Goal: Information Seeking & Learning: Learn about a topic

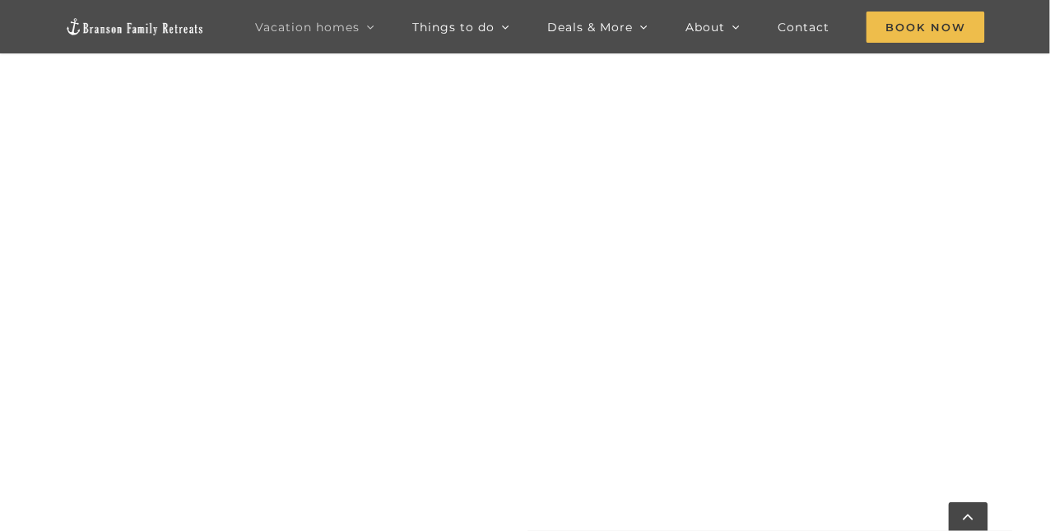
scroll to position [740, 0]
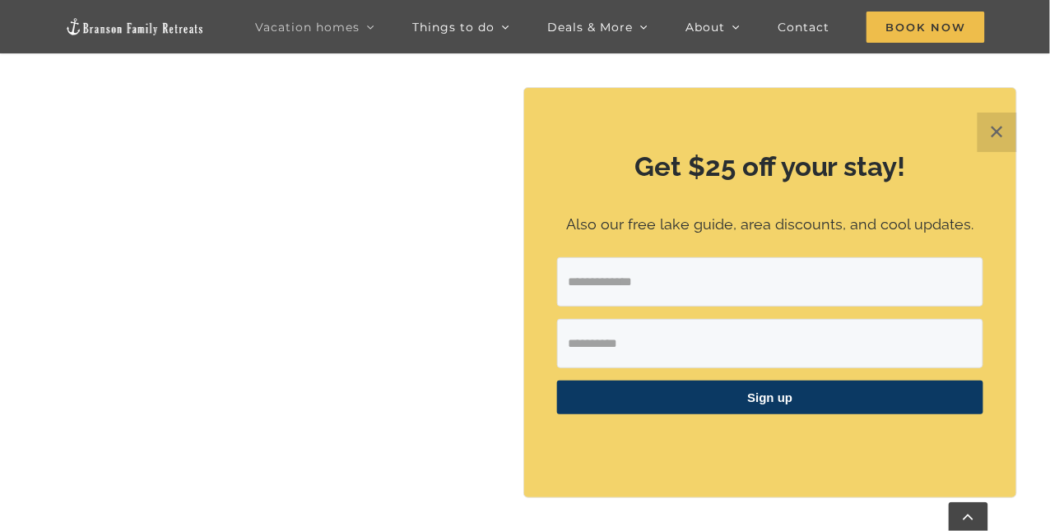
click at [985, 131] on button "✕" at bounding box center [996, 132] width 39 height 39
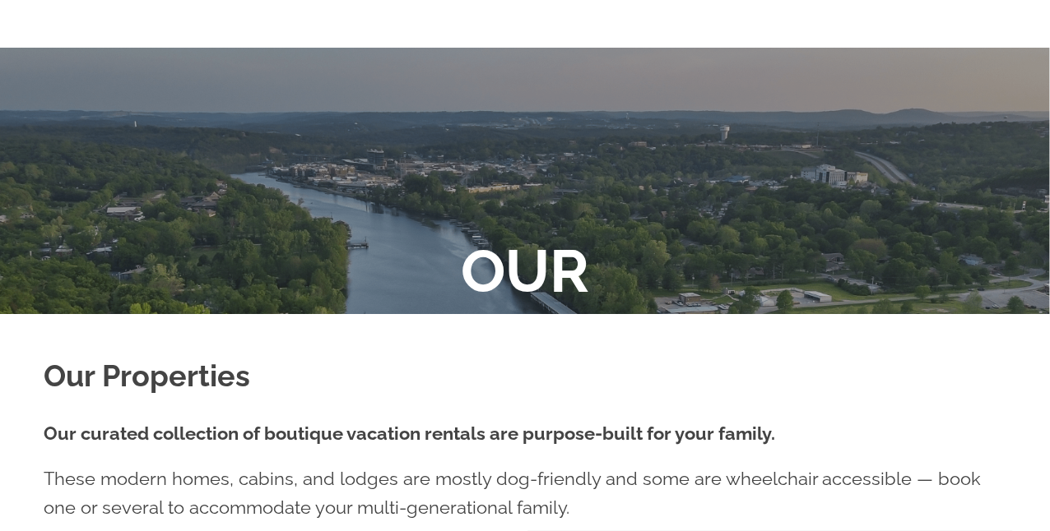
scroll to position [44, 0]
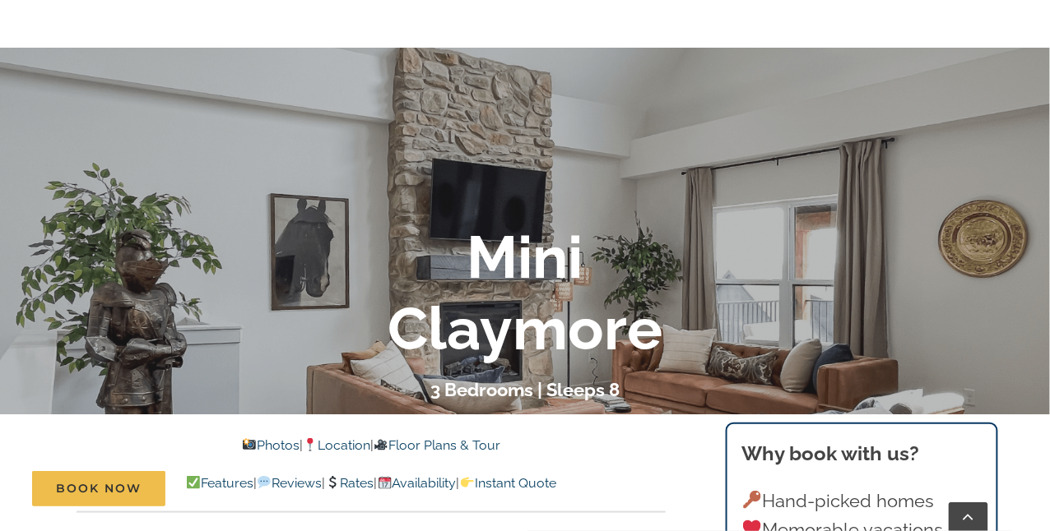
scroll to position [246, 0]
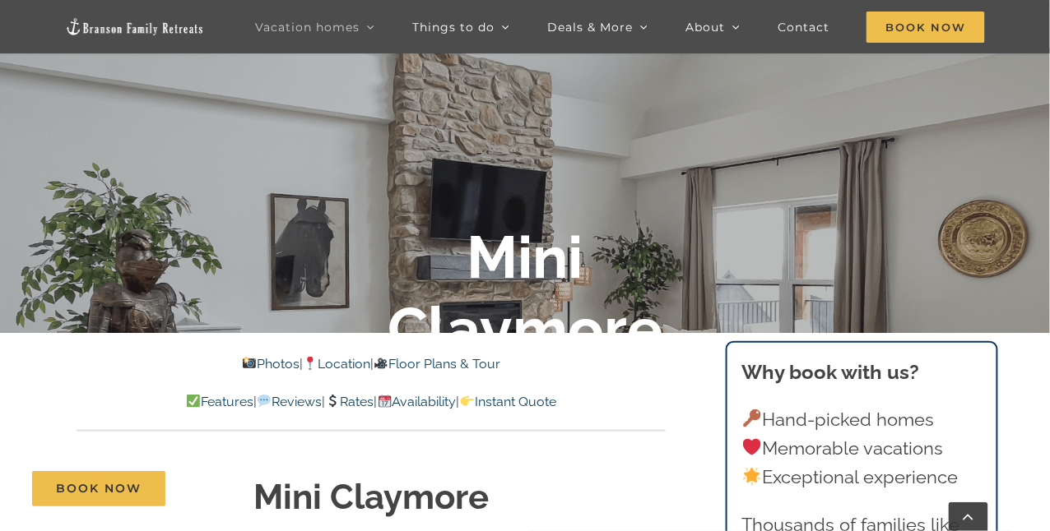
click at [253, 363] on link "Photos" at bounding box center [270, 364] width 58 height 16
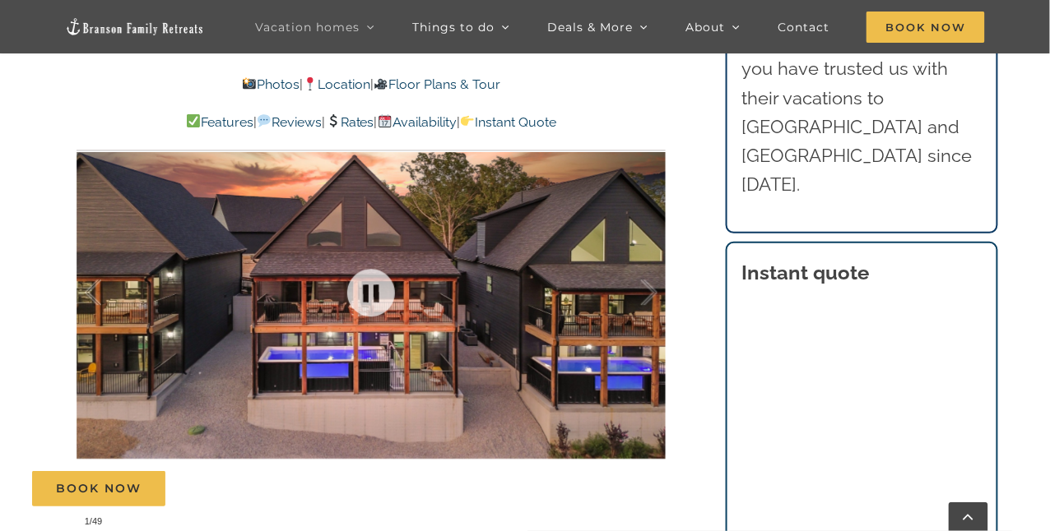
scroll to position [1031, 0]
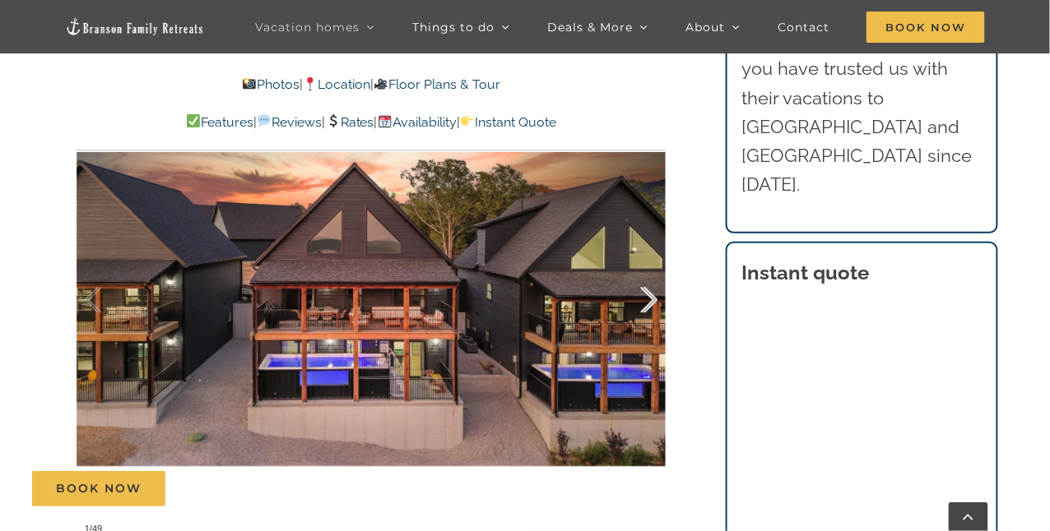
click at [609, 285] on div at bounding box center [631, 300] width 51 height 102
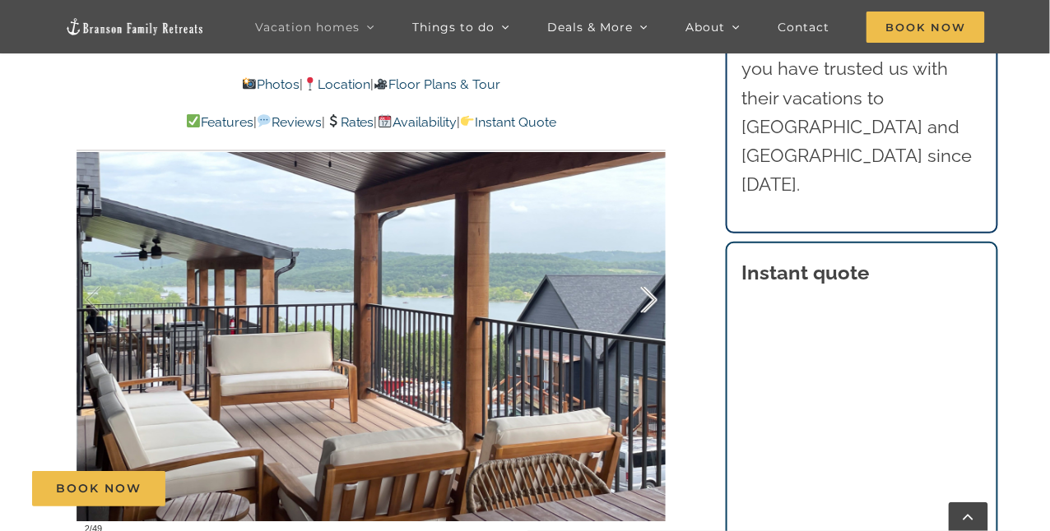
click at [646, 303] on div at bounding box center [631, 300] width 51 height 102
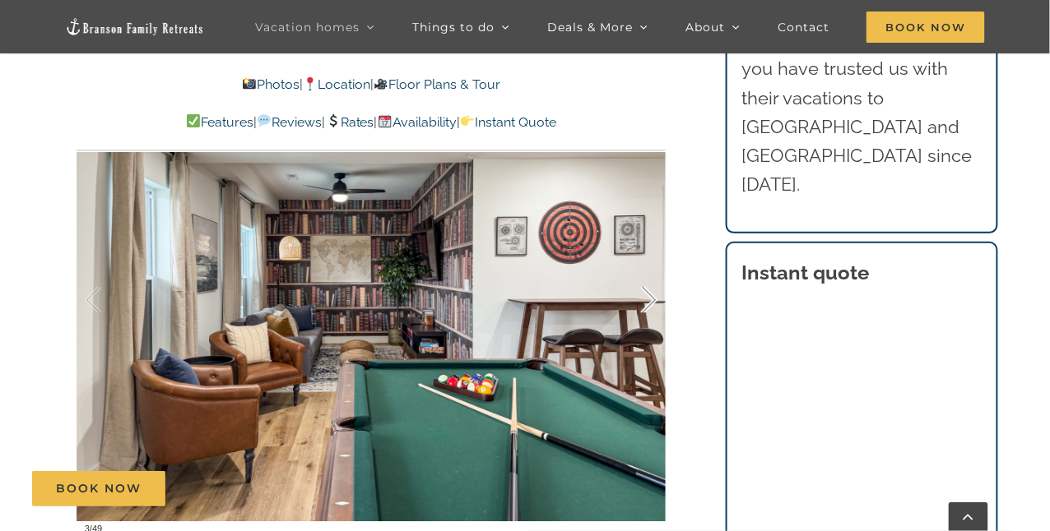
click at [646, 303] on div at bounding box center [631, 300] width 51 height 102
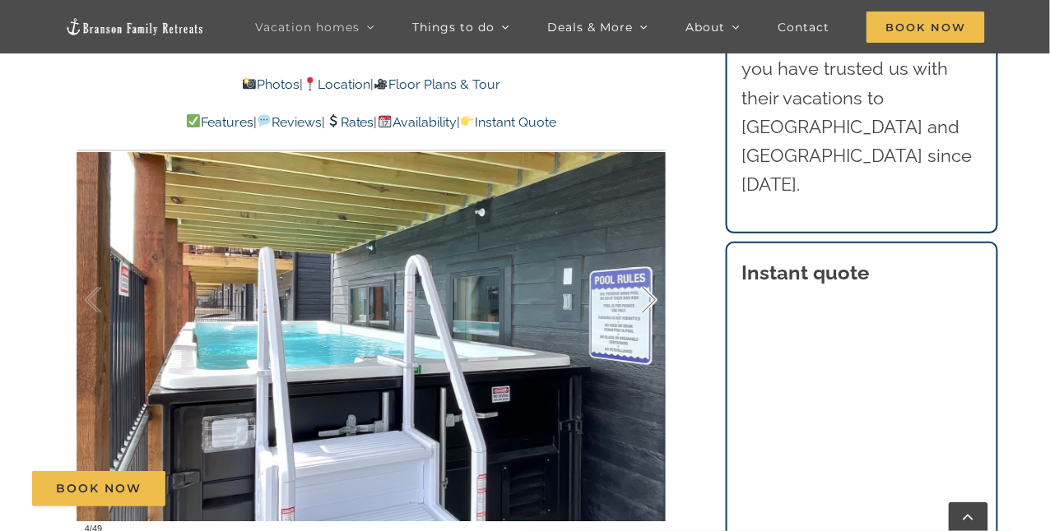
click at [646, 303] on div at bounding box center [631, 300] width 51 height 102
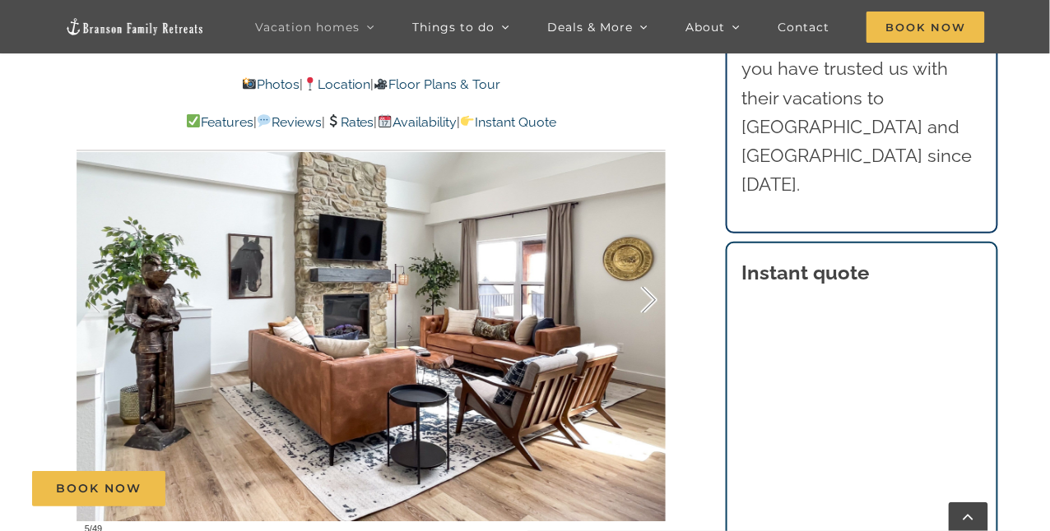
click at [646, 303] on div at bounding box center [631, 300] width 51 height 102
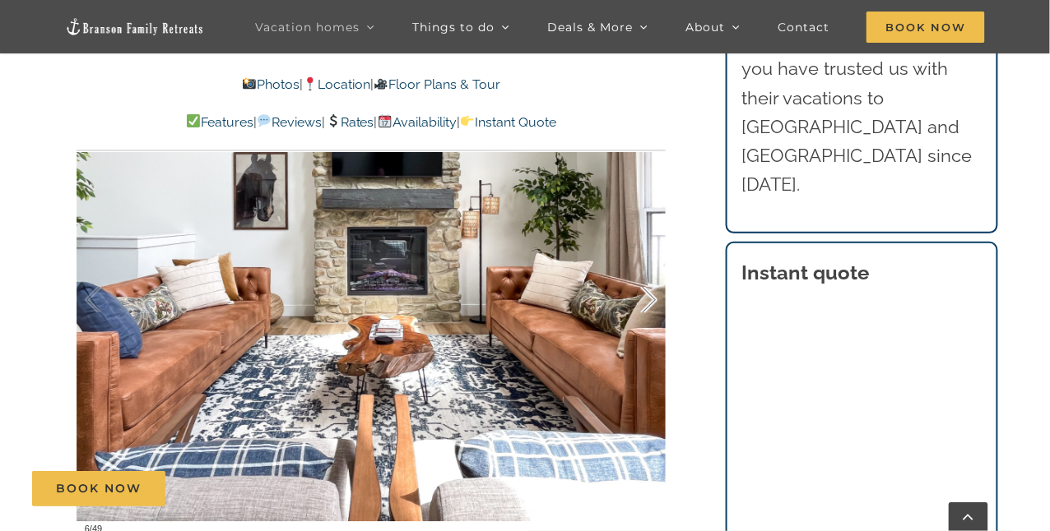
click at [646, 303] on div at bounding box center [631, 300] width 51 height 102
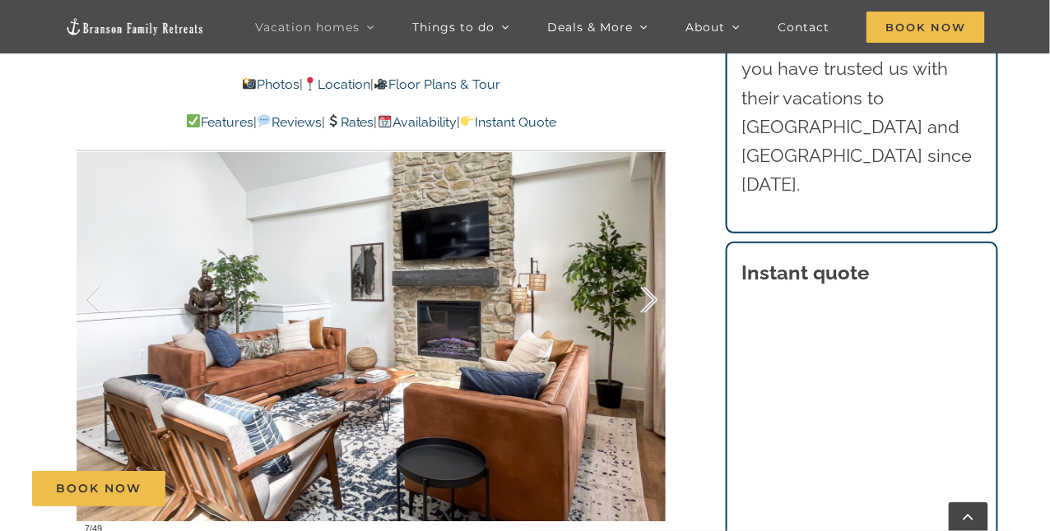
click at [646, 303] on div at bounding box center [631, 300] width 51 height 102
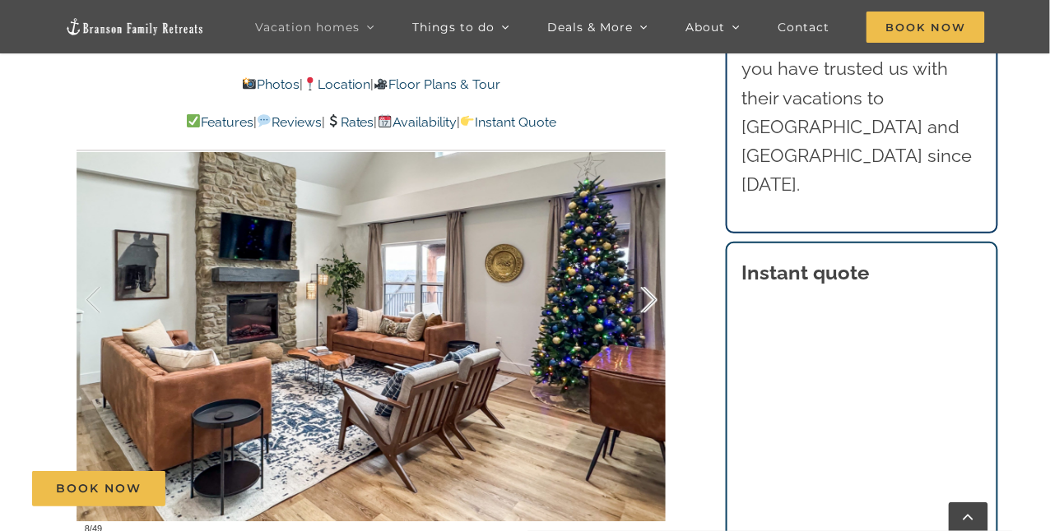
click at [646, 303] on div at bounding box center [631, 300] width 51 height 102
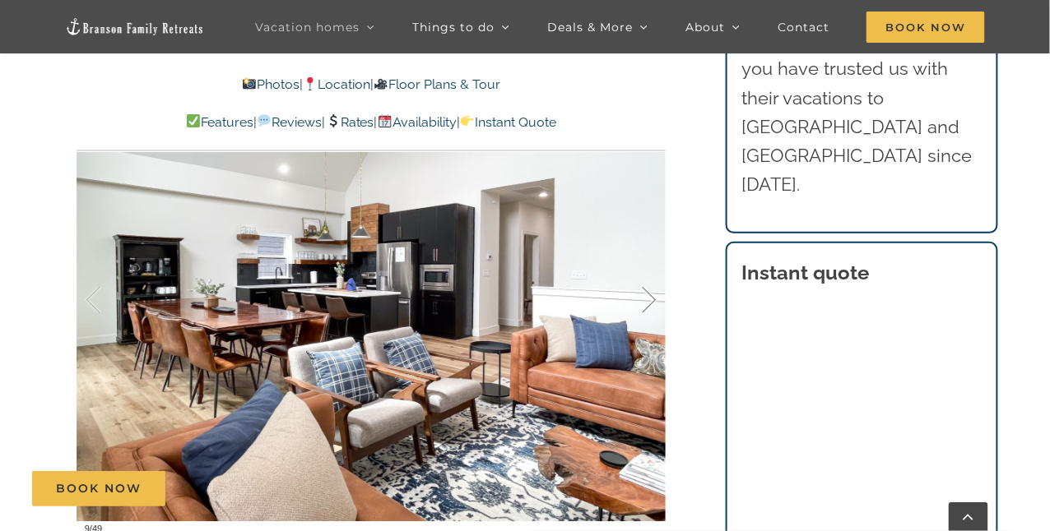
click at [646, 303] on div at bounding box center [631, 300] width 51 height 102
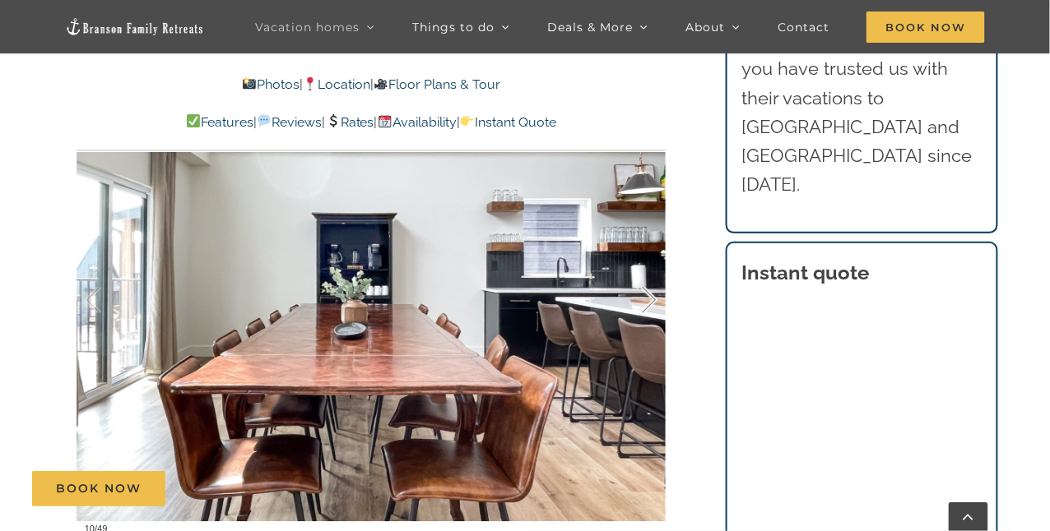
click at [646, 303] on div at bounding box center [631, 300] width 51 height 102
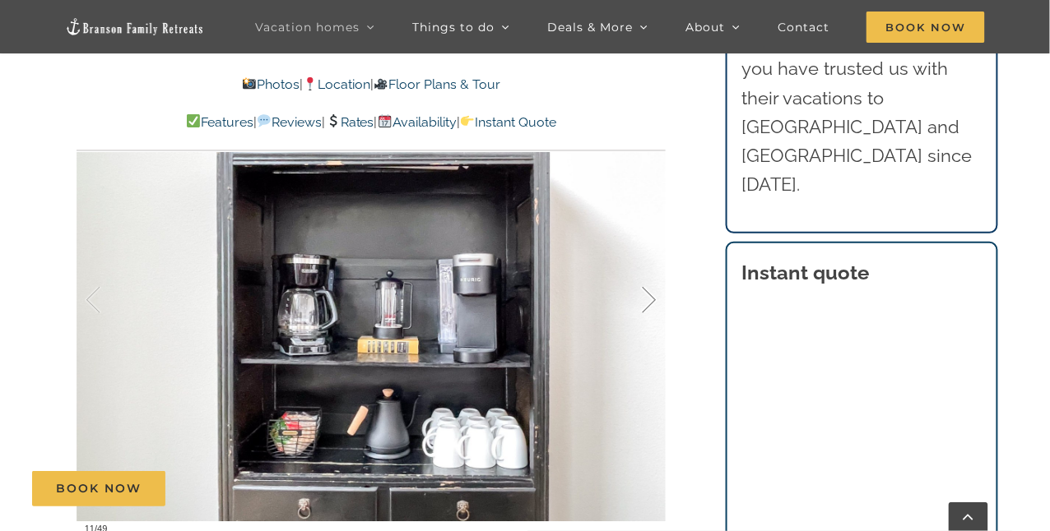
click at [646, 303] on div at bounding box center [631, 300] width 51 height 102
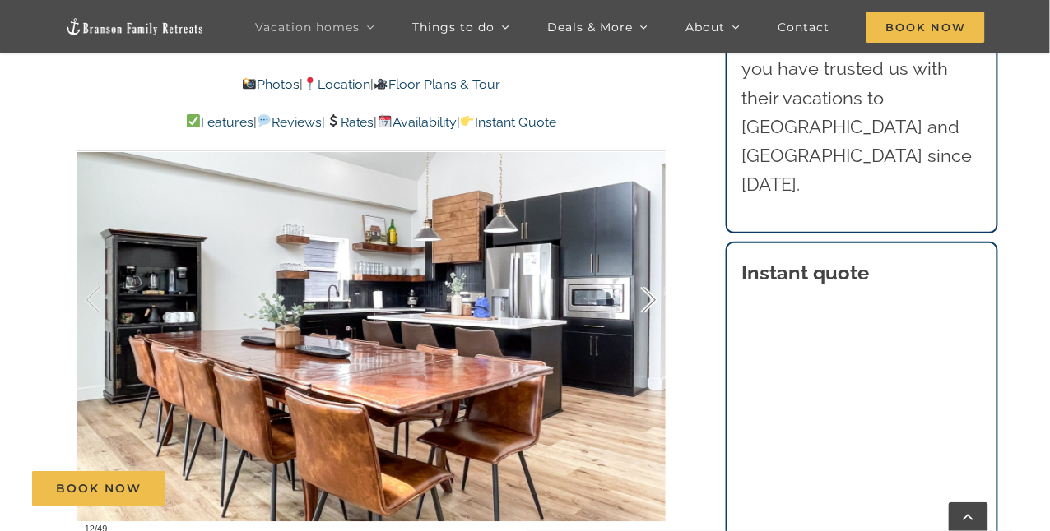
click at [646, 303] on div at bounding box center [631, 300] width 51 height 102
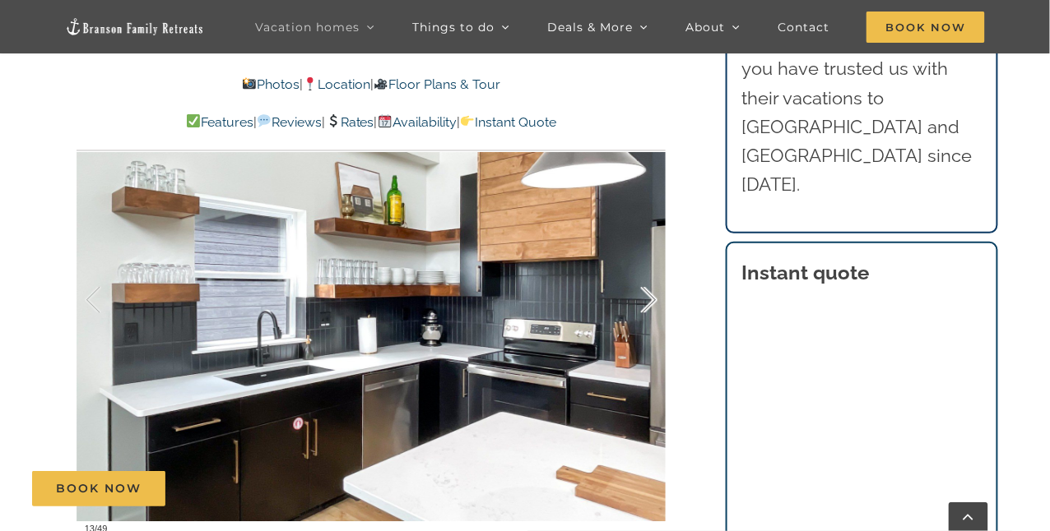
click at [646, 303] on div at bounding box center [631, 300] width 51 height 102
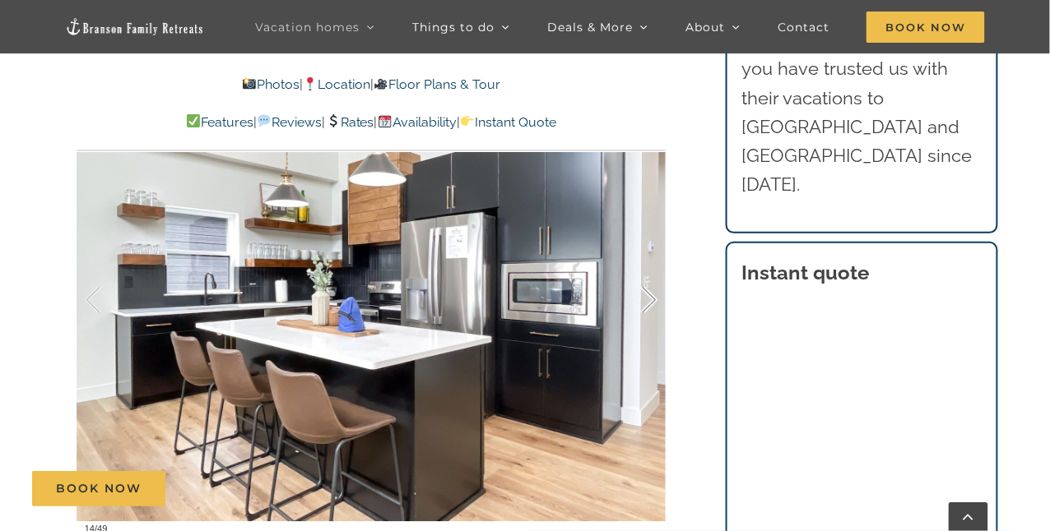
click at [646, 302] on div at bounding box center [631, 300] width 51 height 102
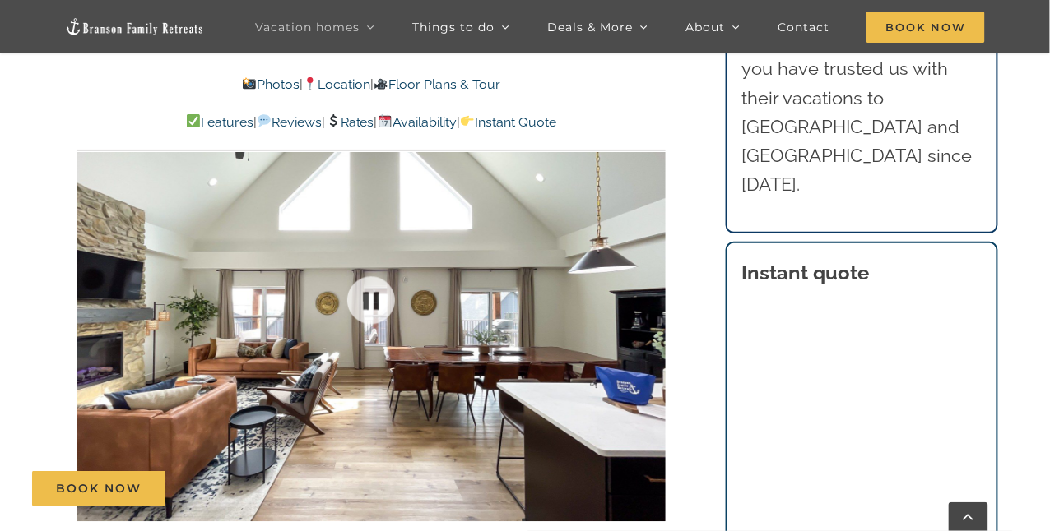
click at [646, 303] on div at bounding box center [370, 300] width 589 height 484
click at [651, 299] on div at bounding box center [631, 300] width 51 height 102
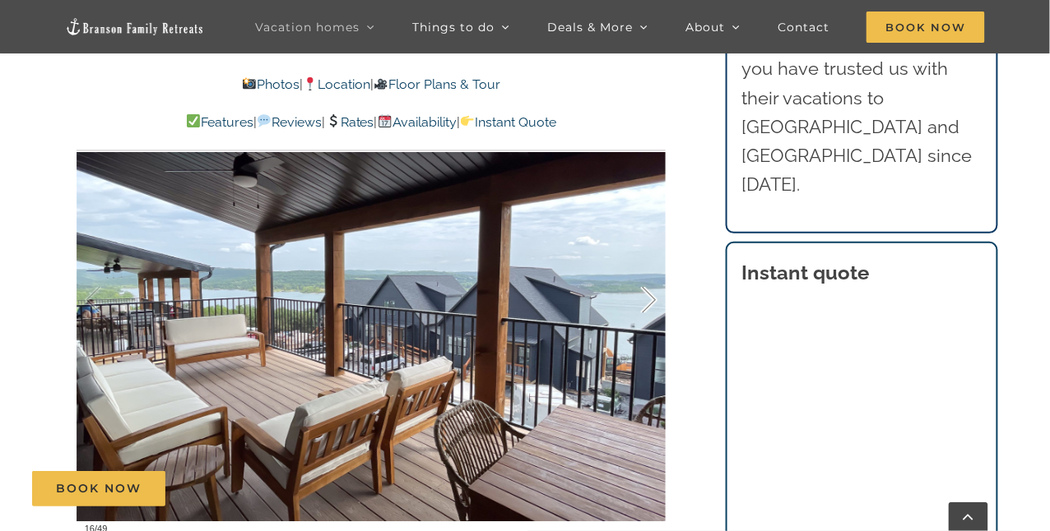
click at [651, 299] on div at bounding box center [631, 300] width 51 height 102
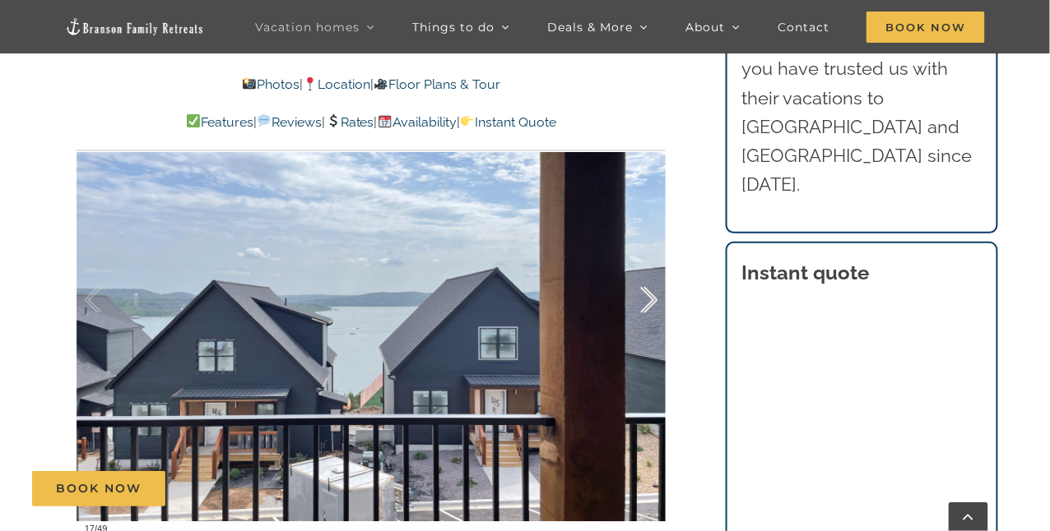
click at [651, 299] on div at bounding box center [631, 300] width 51 height 102
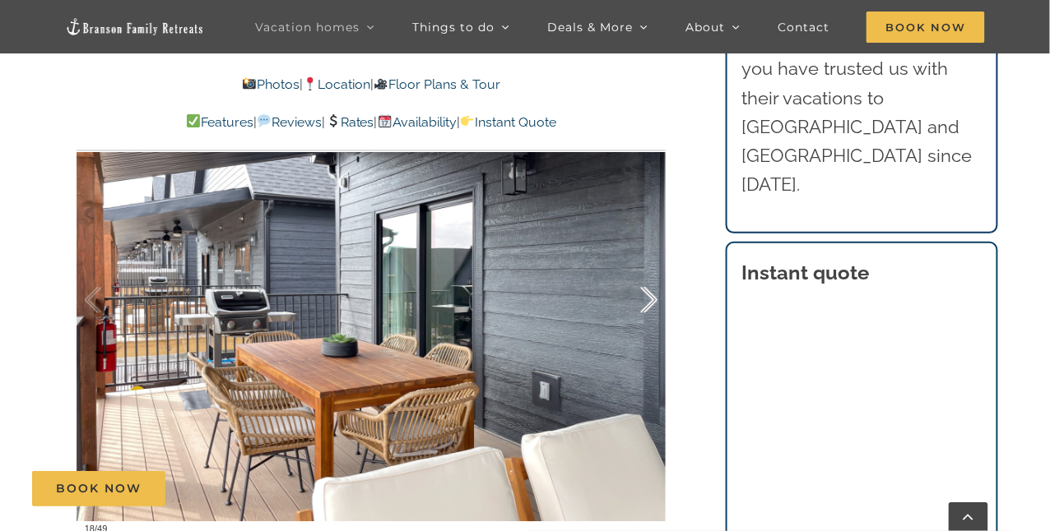
click at [651, 299] on div at bounding box center [631, 300] width 51 height 102
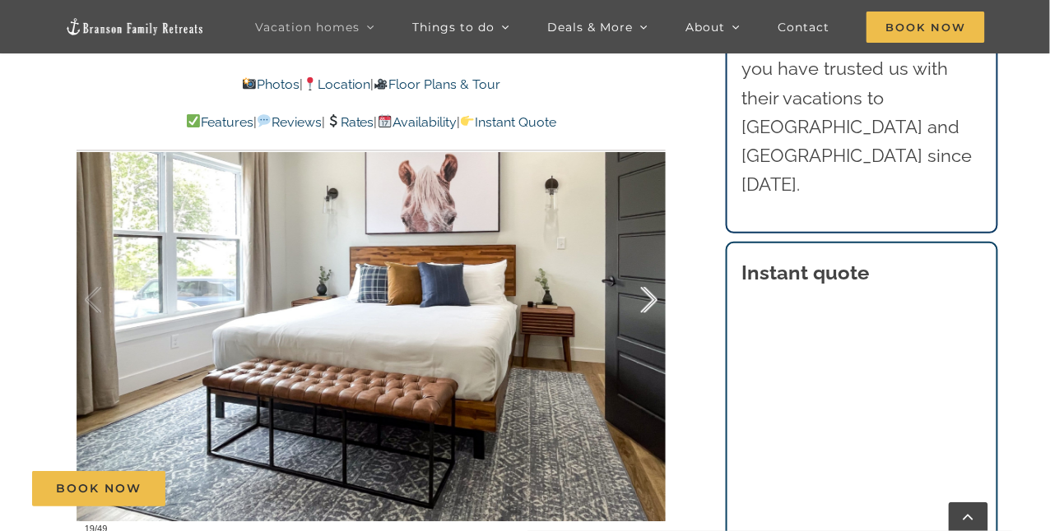
click at [651, 299] on div at bounding box center [631, 300] width 51 height 102
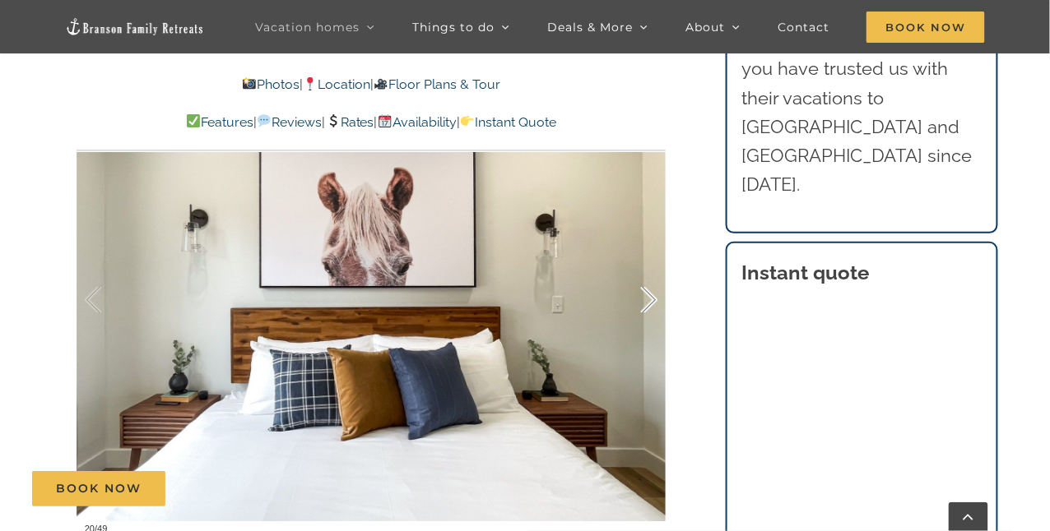
click at [651, 299] on div at bounding box center [631, 300] width 51 height 102
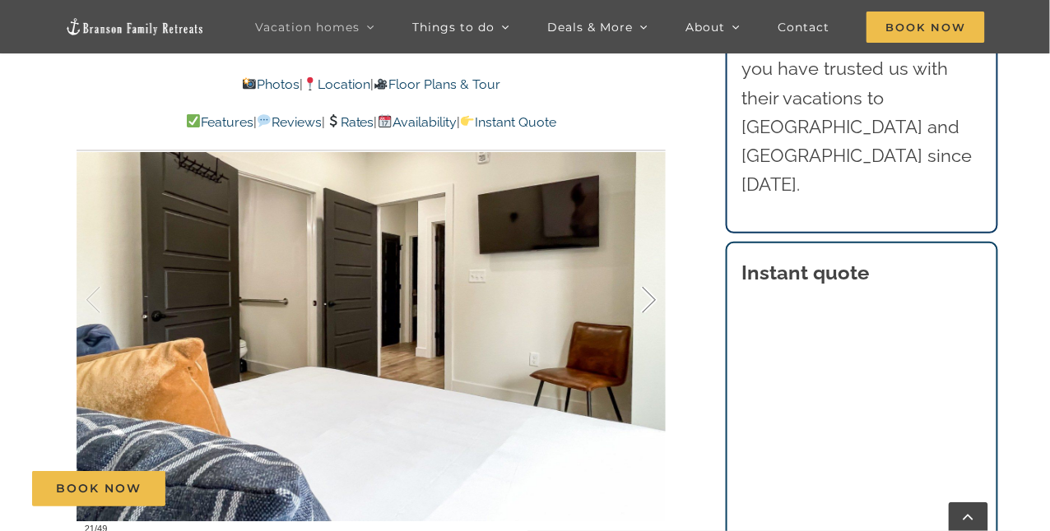
click at [651, 299] on div at bounding box center [631, 300] width 51 height 102
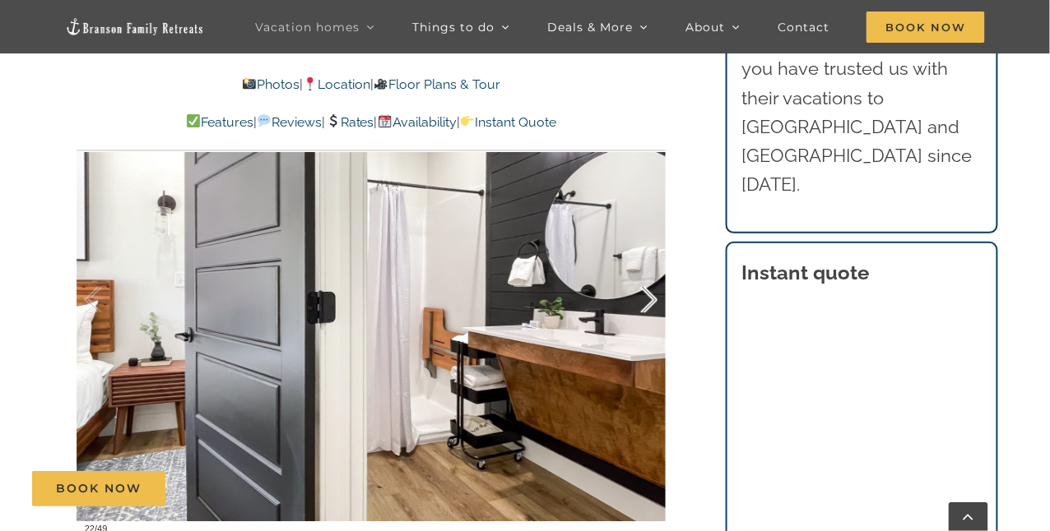
click at [651, 299] on div at bounding box center [631, 300] width 51 height 102
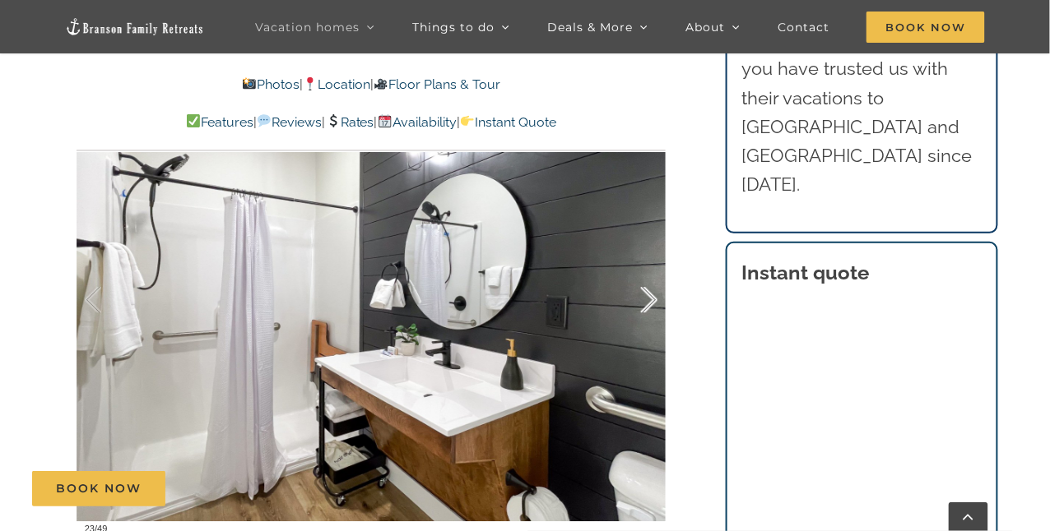
click at [651, 299] on div at bounding box center [631, 300] width 51 height 102
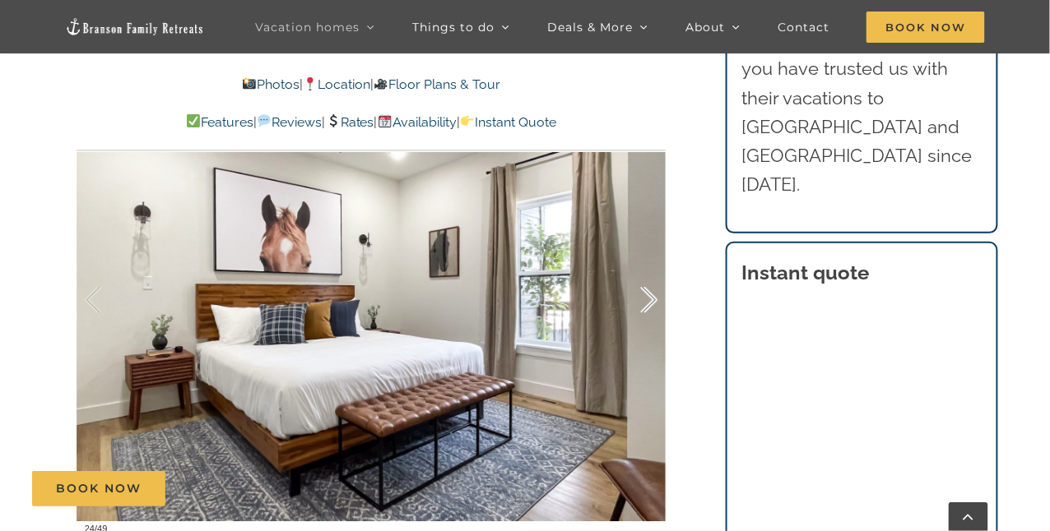
click at [651, 299] on div at bounding box center [631, 300] width 51 height 102
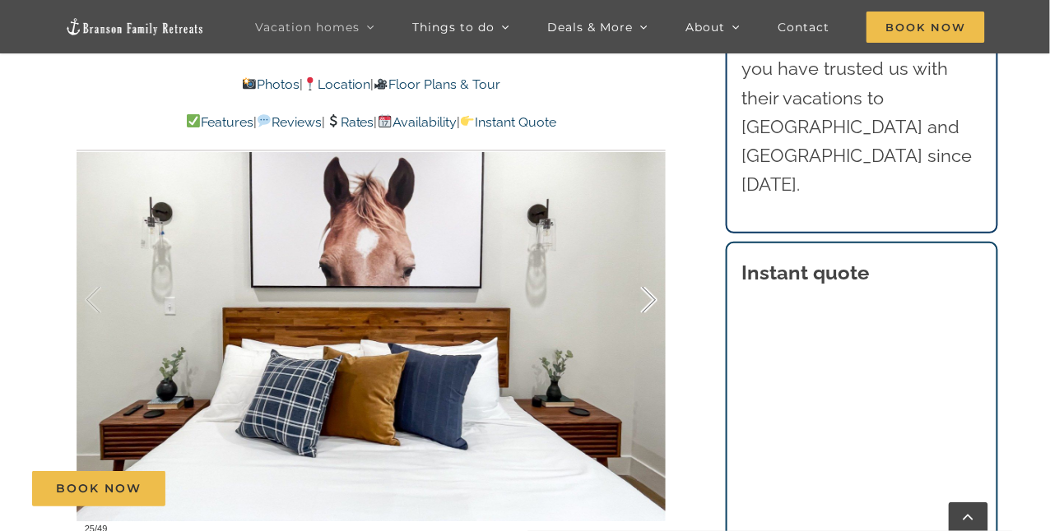
click at [651, 299] on div at bounding box center [631, 300] width 51 height 102
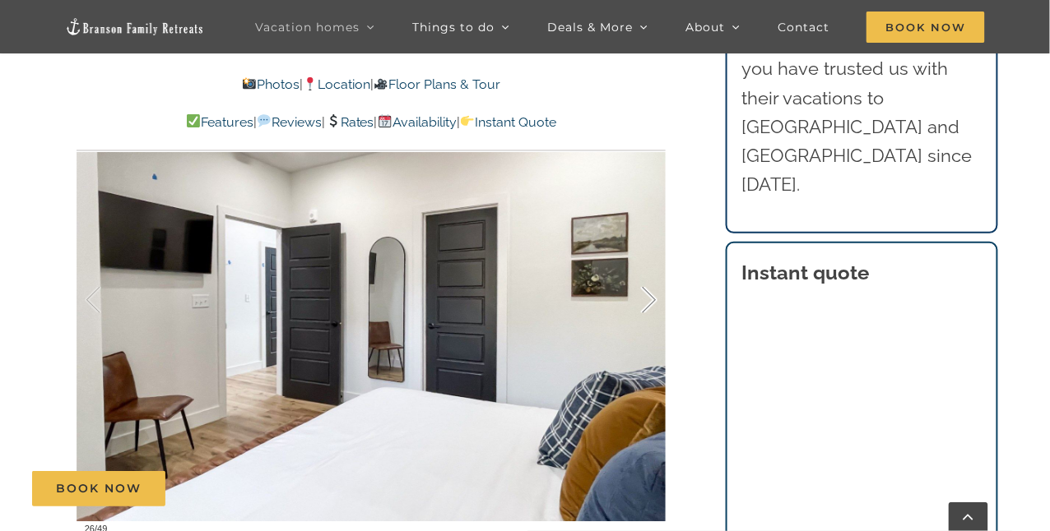
click at [651, 299] on div at bounding box center [631, 300] width 51 height 102
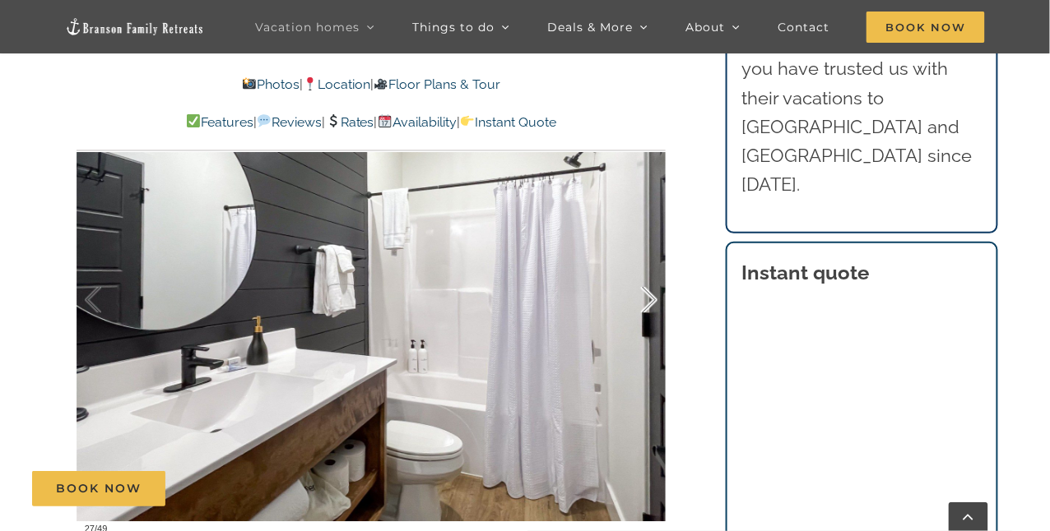
click at [651, 299] on div at bounding box center [631, 300] width 51 height 102
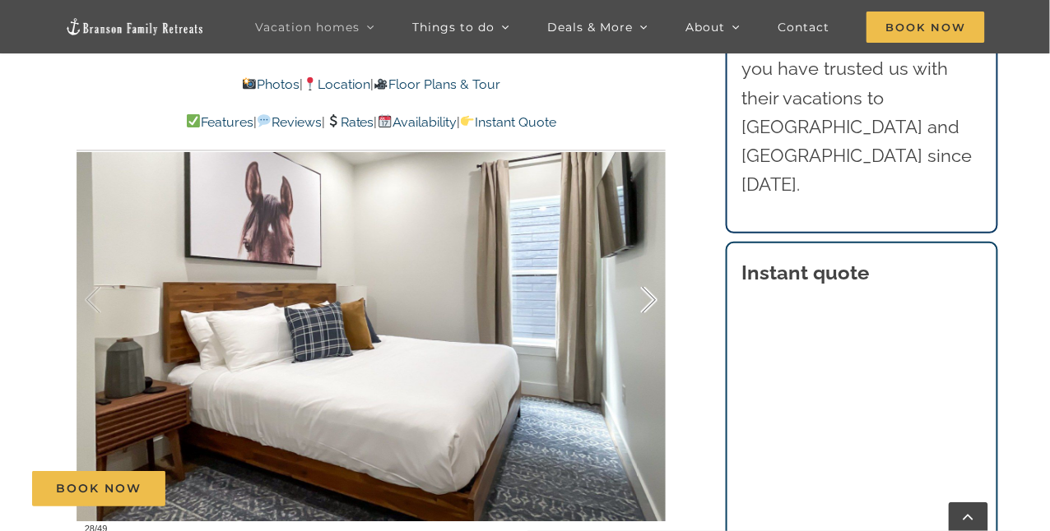
click at [651, 299] on div at bounding box center [631, 300] width 51 height 102
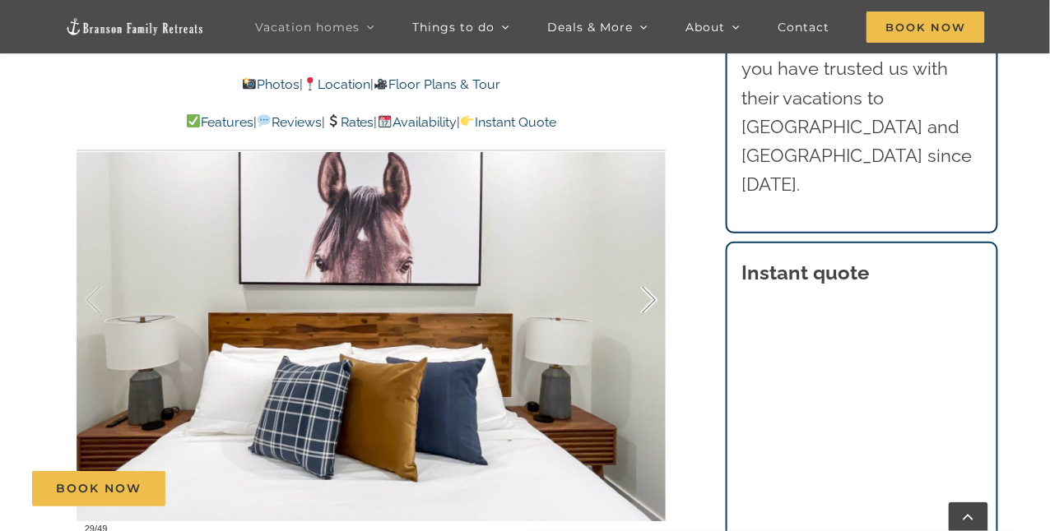
click at [651, 299] on div at bounding box center [631, 300] width 51 height 102
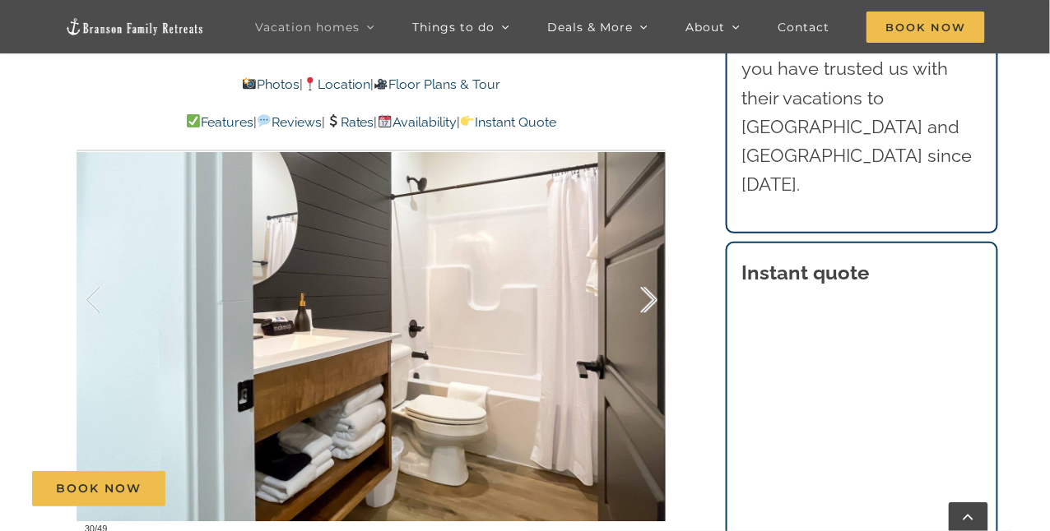
click at [651, 299] on div at bounding box center [631, 300] width 51 height 102
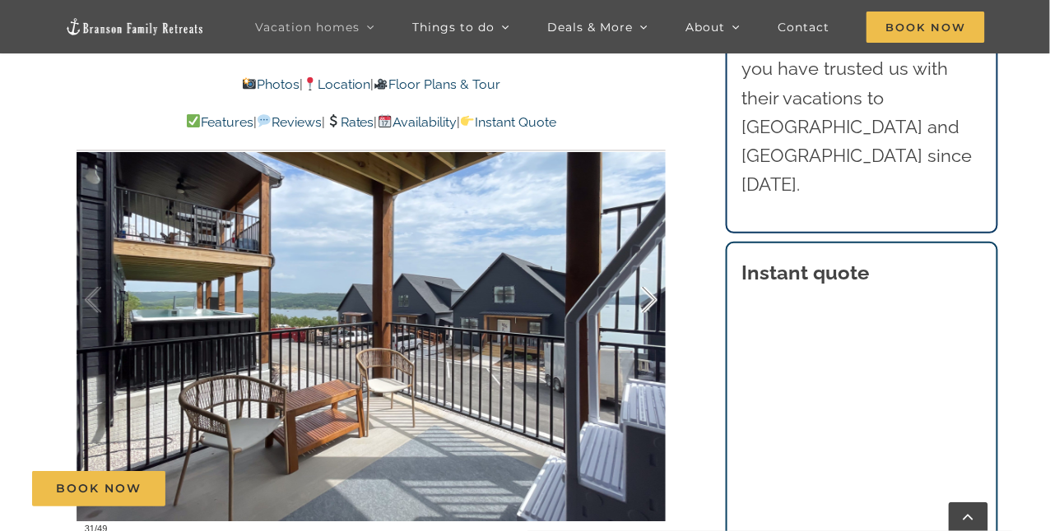
click at [651, 299] on div at bounding box center [631, 300] width 51 height 102
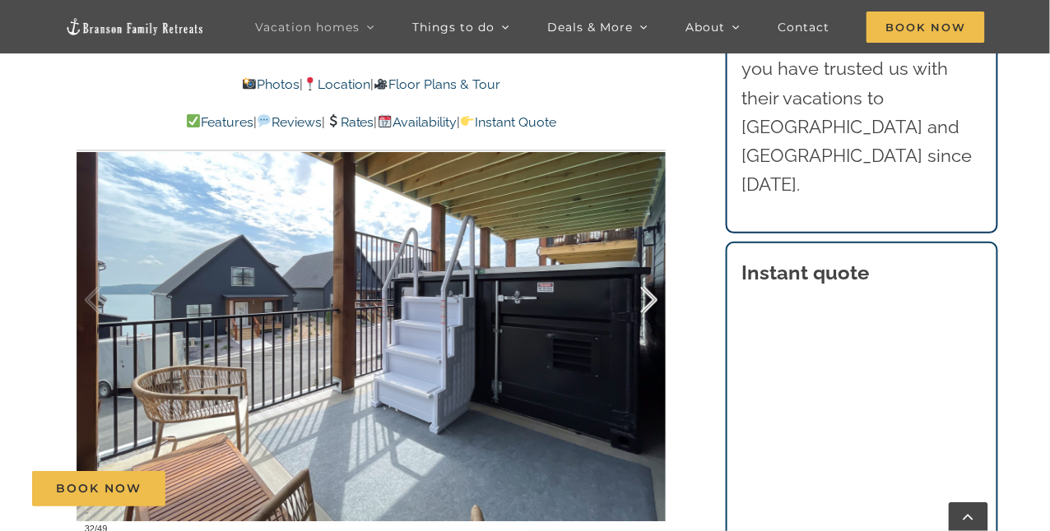
click at [651, 299] on div at bounding box center [631, 300] width 51 height 102
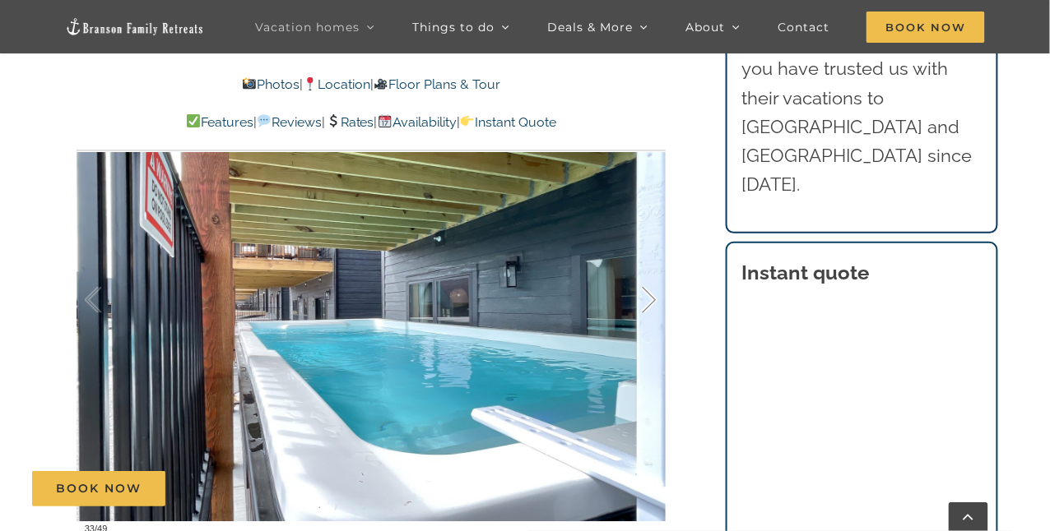
click at [651, 299] on div at bounding box center [631, 300] width 51 height 102
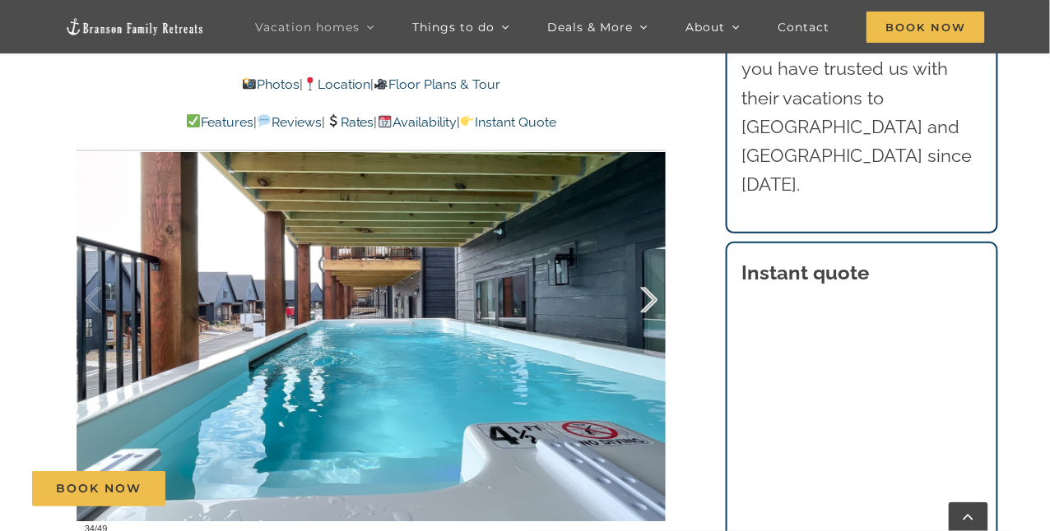
click at [651, 297] on div at bounding box center [631, 300] width 51 height 102
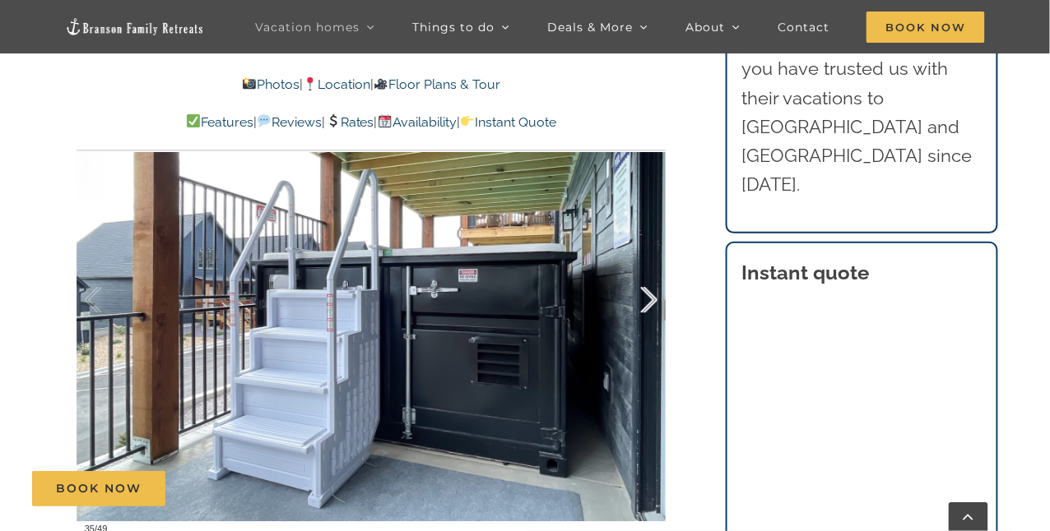
click at [651, 297] on div at bounding box center [631, 300] width 51 height 102
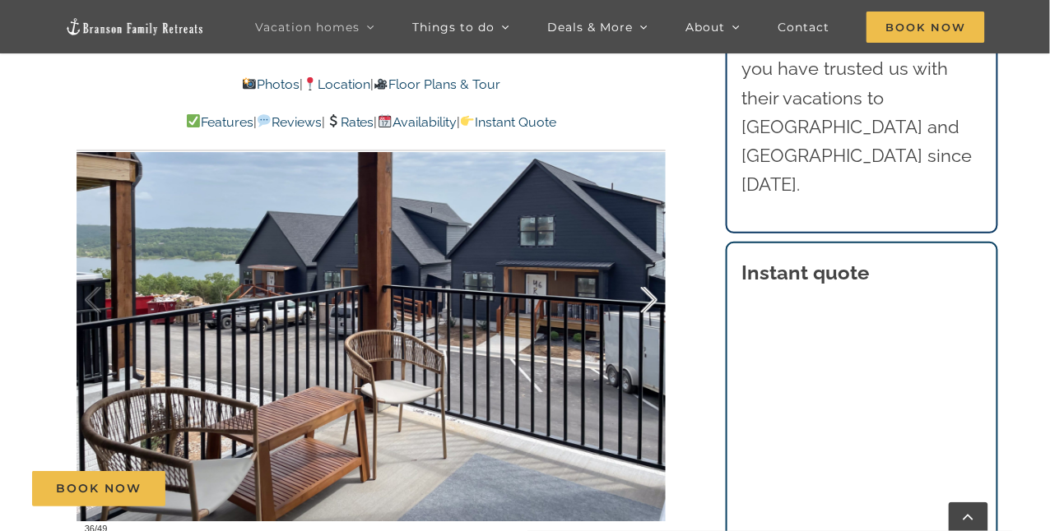
click at [651, 297] on div at bounding box center [631, 300] width 51 height 102
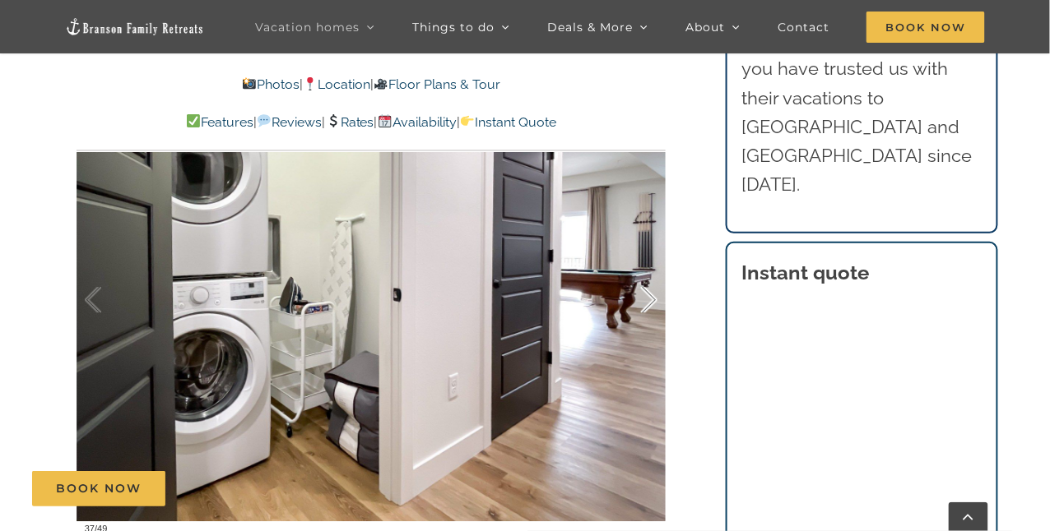
click at [651, 297] on div at bounding box center [631, 300] width 51 height 102
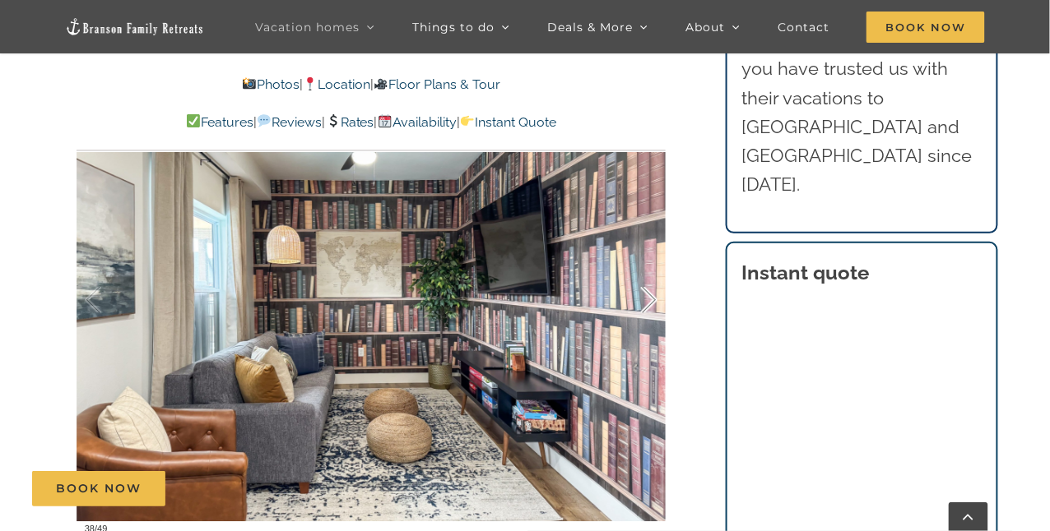
click at [651, 297] on div at bounding box center [631, 300] width 51 height 102
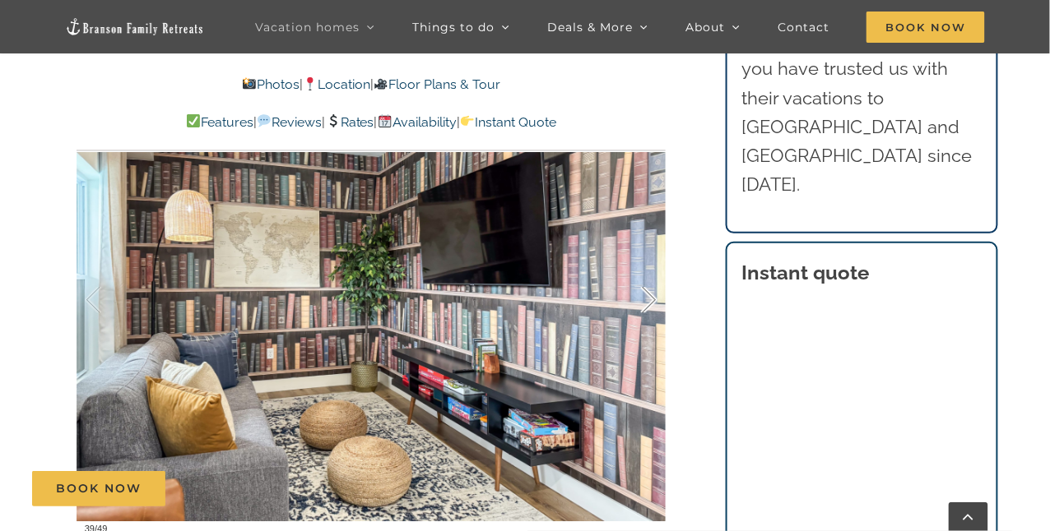
click at [651, 297] on div at bounding box center [631, 300] width 51 height 102
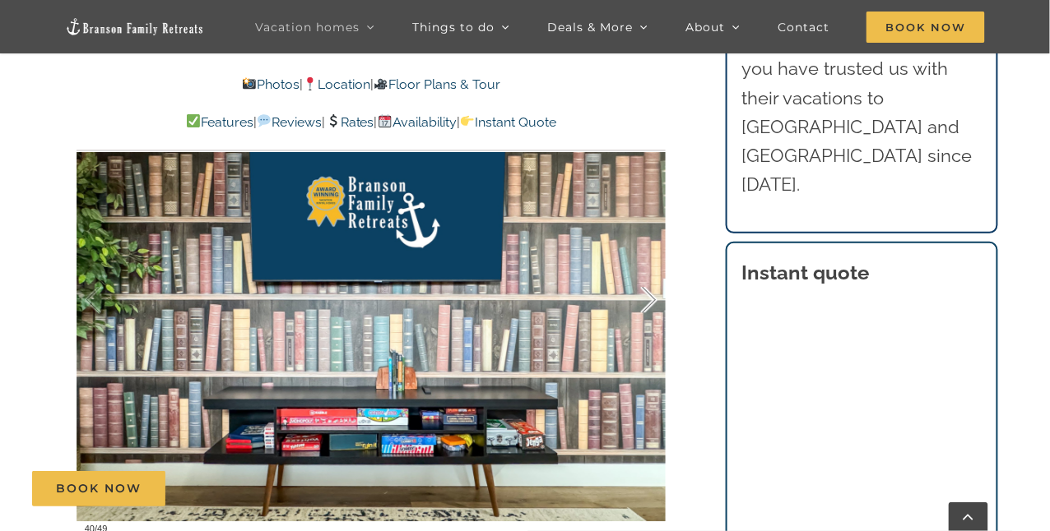
click at [651, 297] on div at bounding box center [631, 300] width 51 height 102
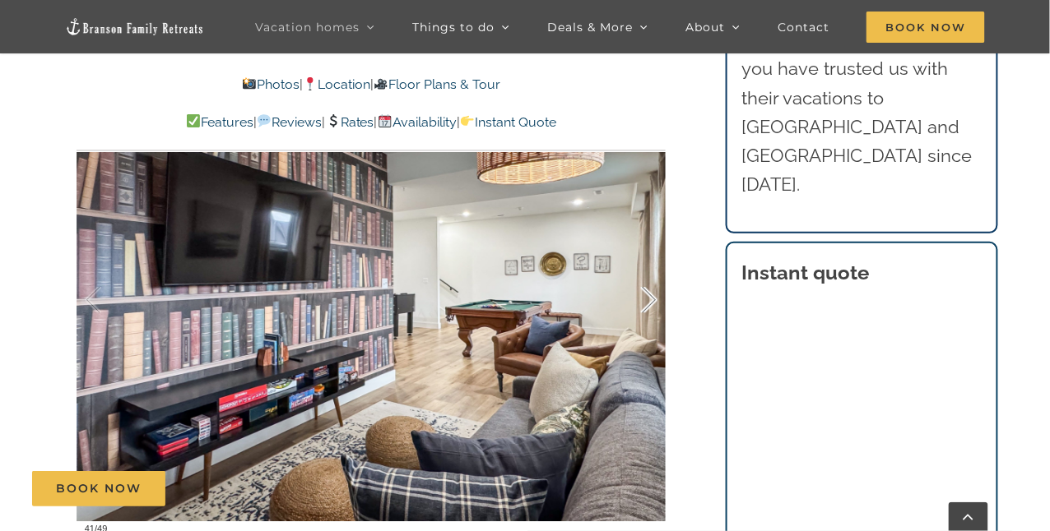
click at [651, 297] on div at bounding box center [631, 300] width 51 height 102
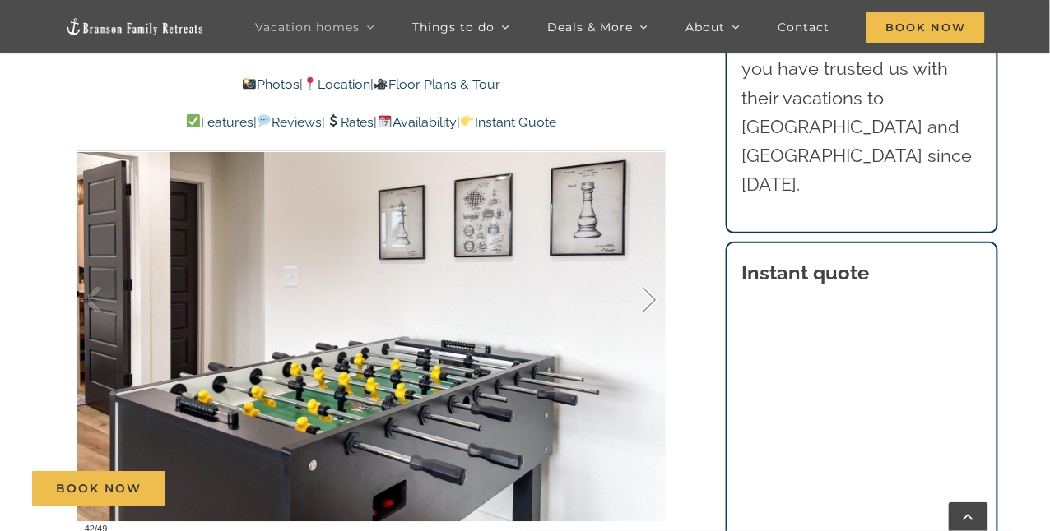
click at [651, 297] on div at bounding box center [631, 300] width 51 height 102
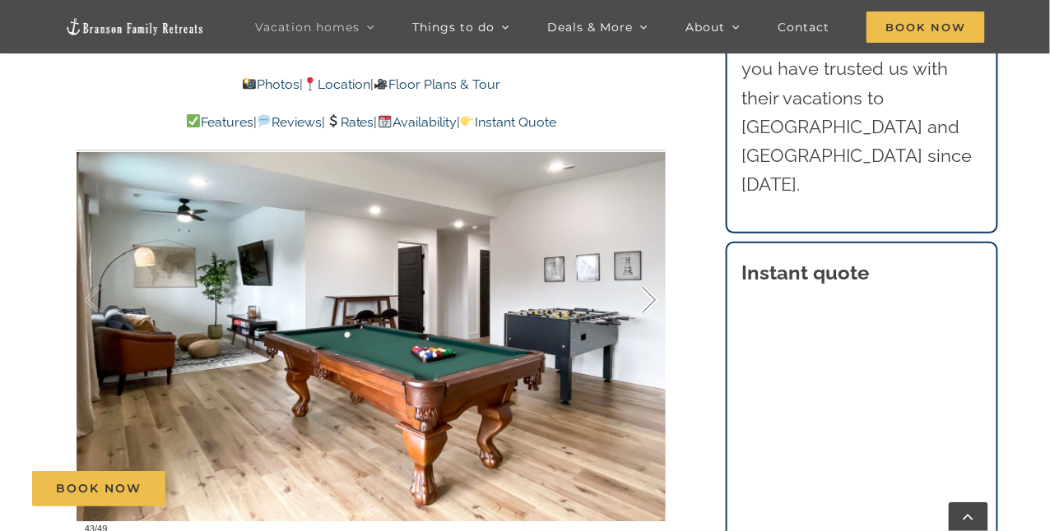
click at [651, 297] on div at bounding box center [631, 300] width 51 height 102
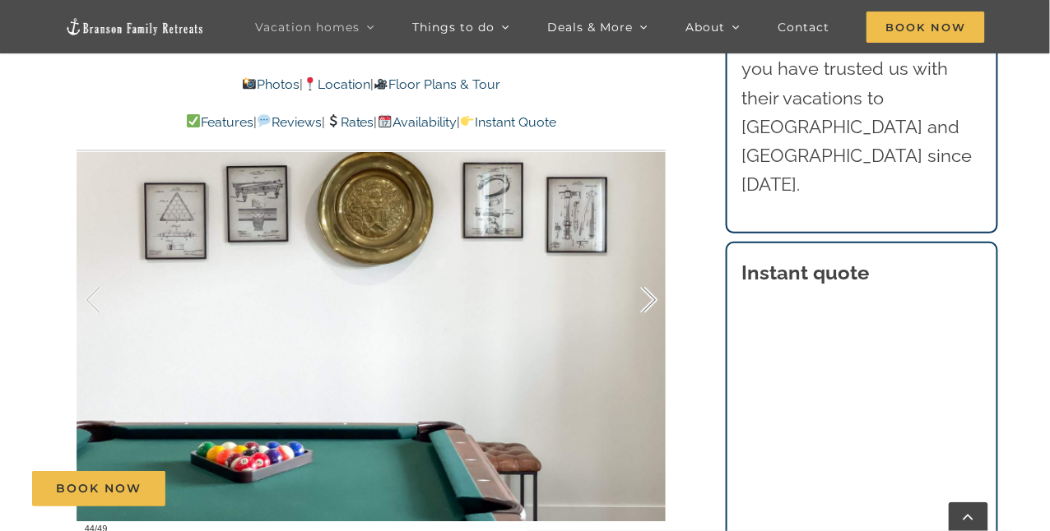
click at [651, 297] on div at bounding box center [631, 300] width 51 height 102
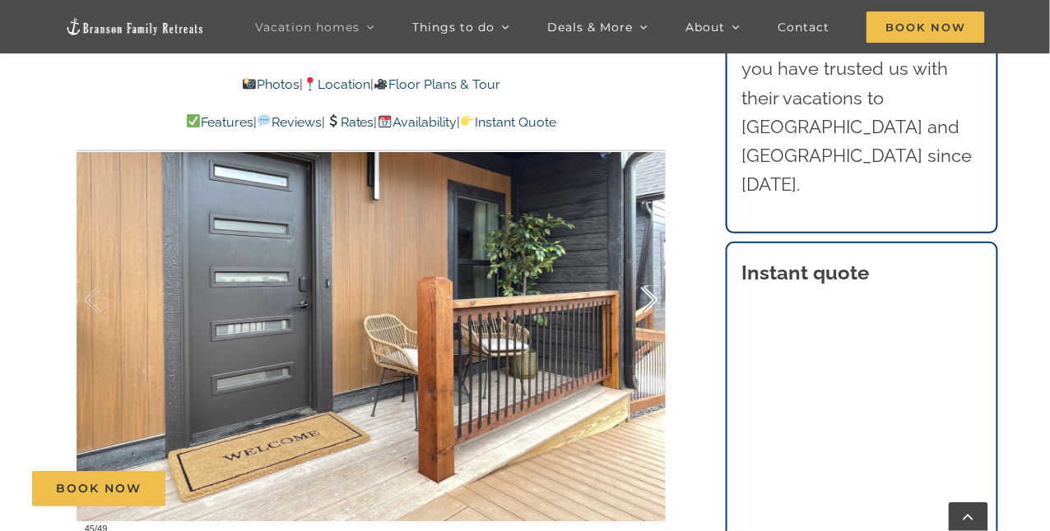
click at [651, 297] on div at bounding box center [631, 300] width 51 height 102
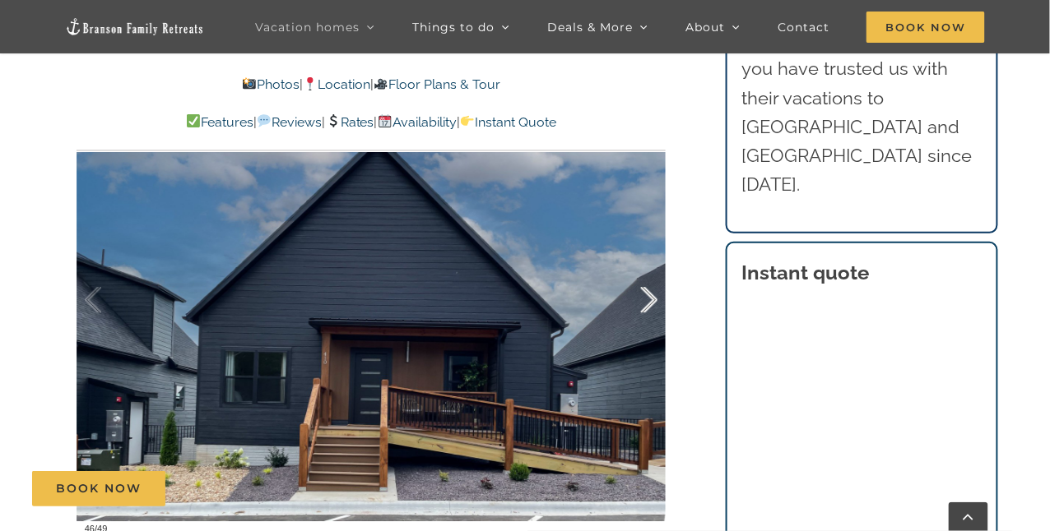
click at [651, 297] on div at bounding box center [631, 300] width 51 height 102
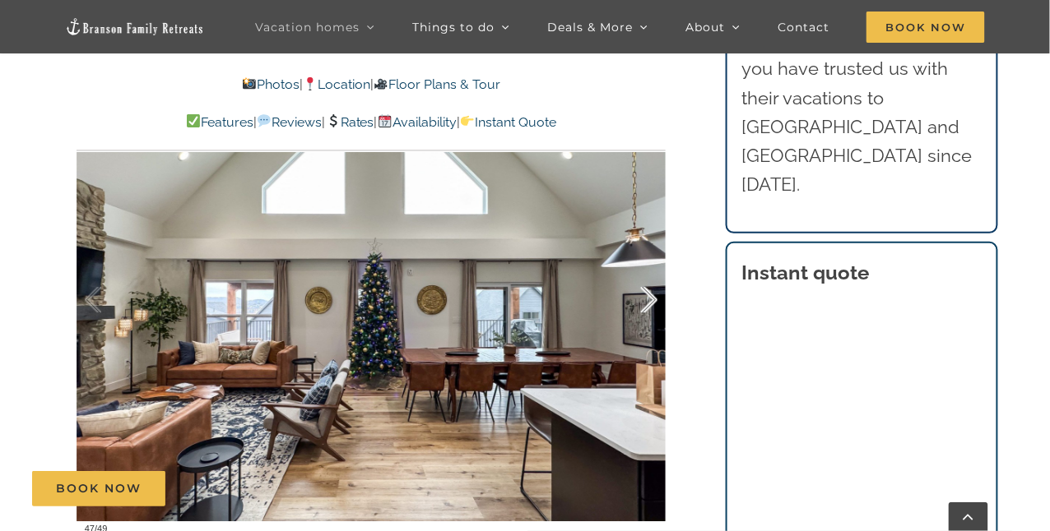
click at [651, 297] on div at bounding box center [631, 300] width 51 height 102
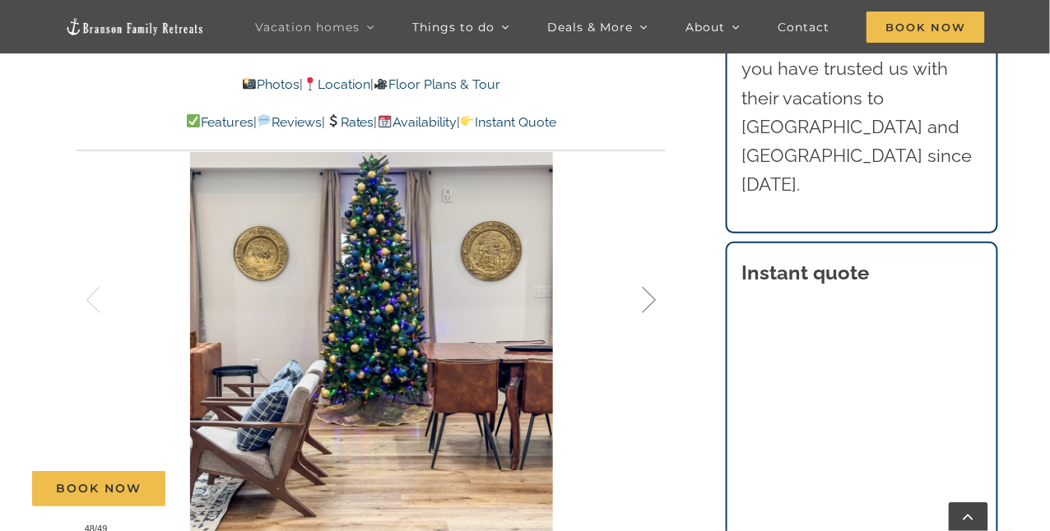
click at [651, 297] on div at bounding box center [631, 300] width 51 height 102
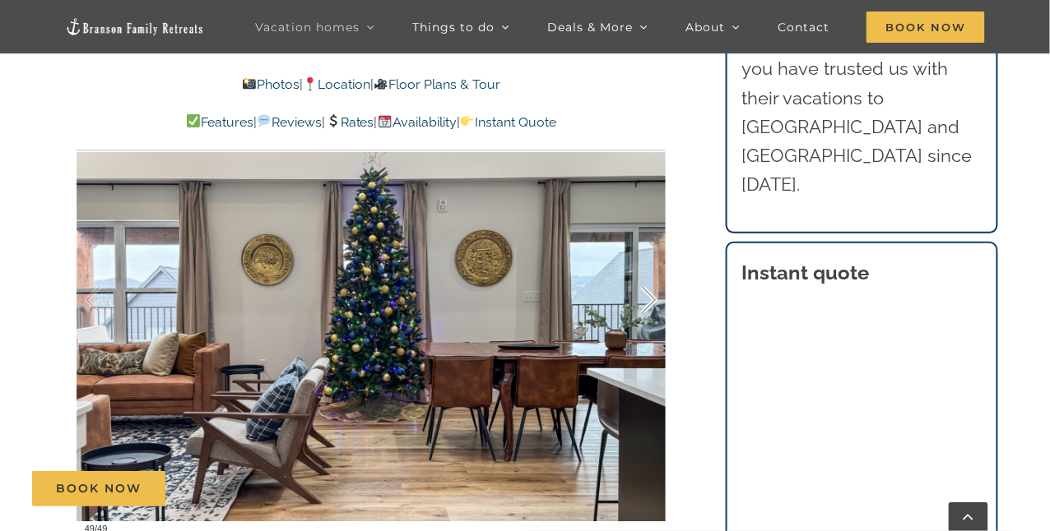
click at [651, 297] on div at bounding box center [631, 300] width 51 height 102
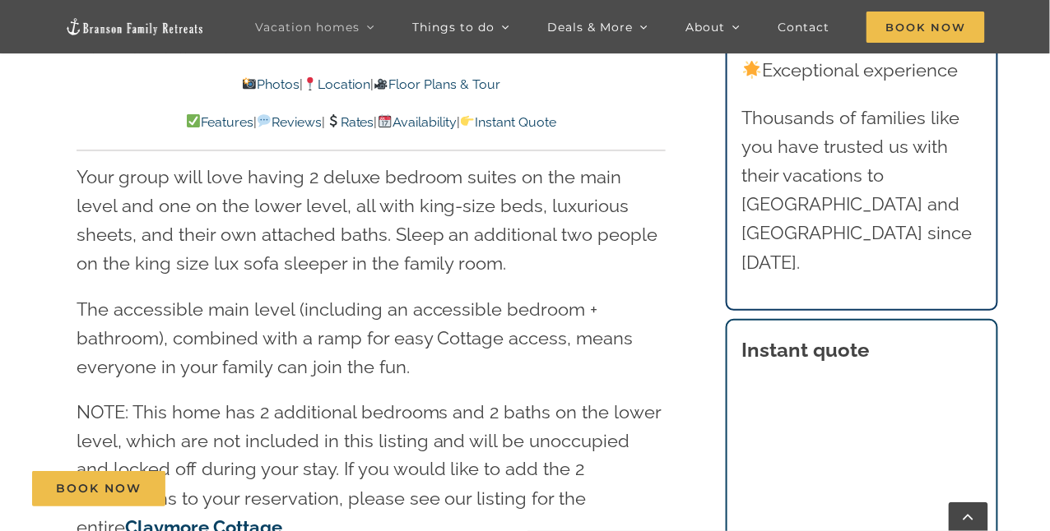
scroll to position [2101, 0]
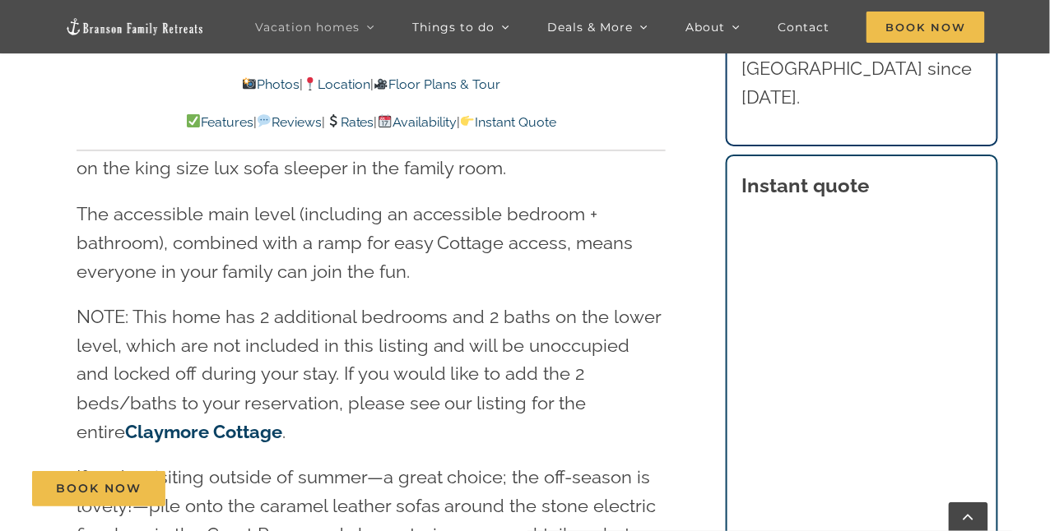
scroll to position [246, 0]
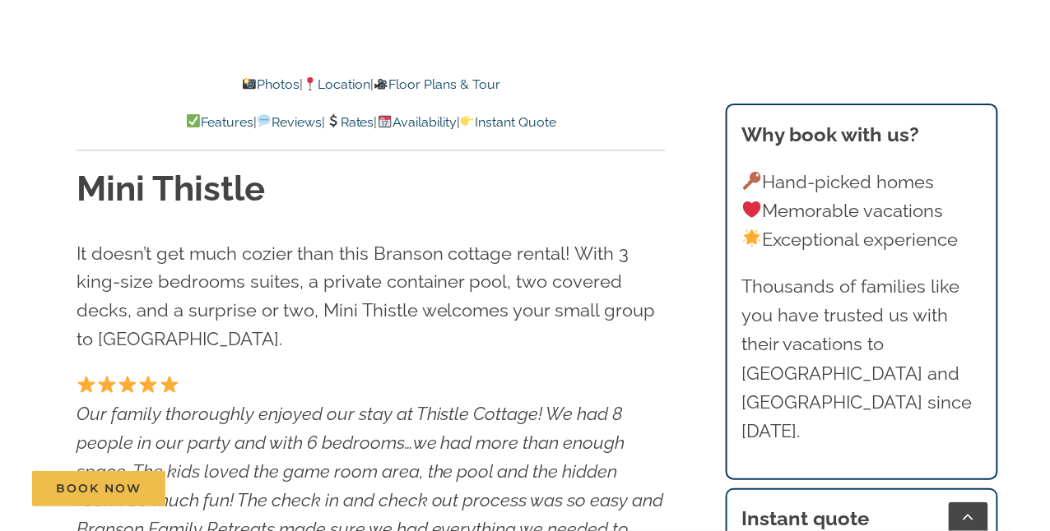
scroll to position [328, 0]
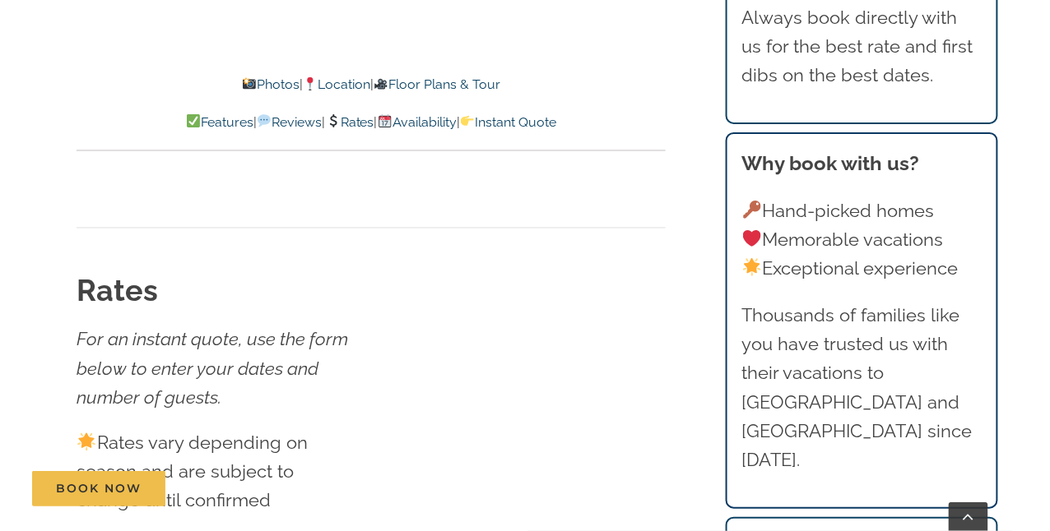
scroll to position [8882, 0]
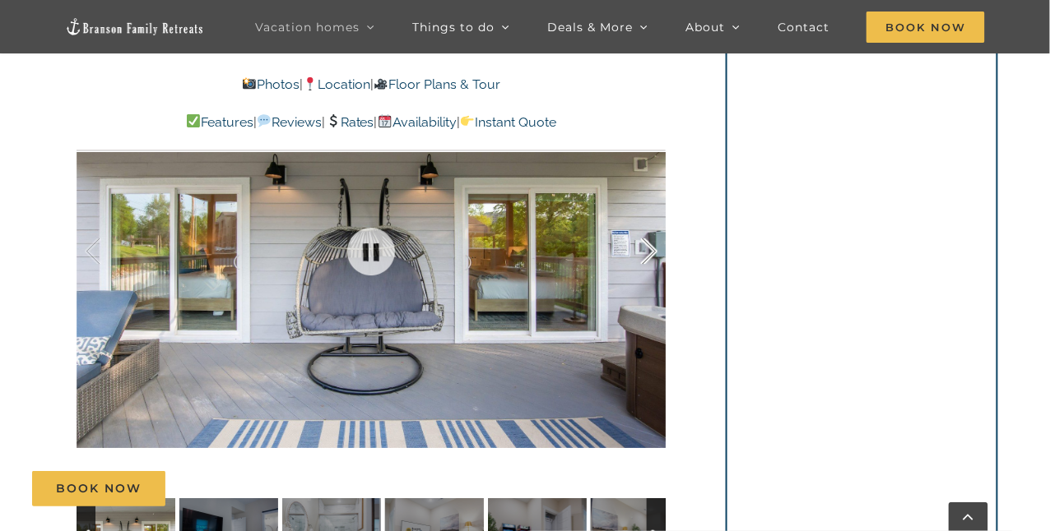
scroll to position [1233, 0]
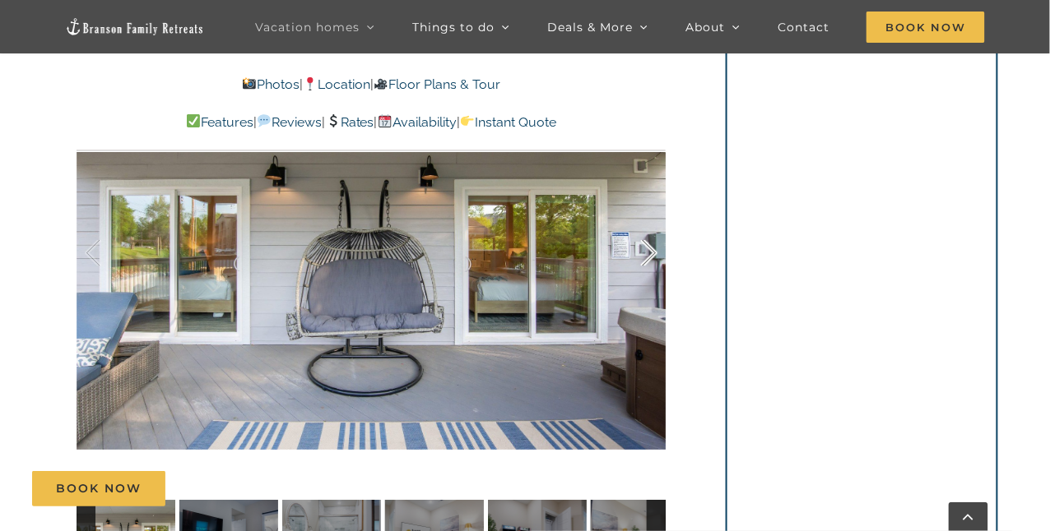
click at [644, 251] on div at bounding box center [631, 253] width 51 height 102
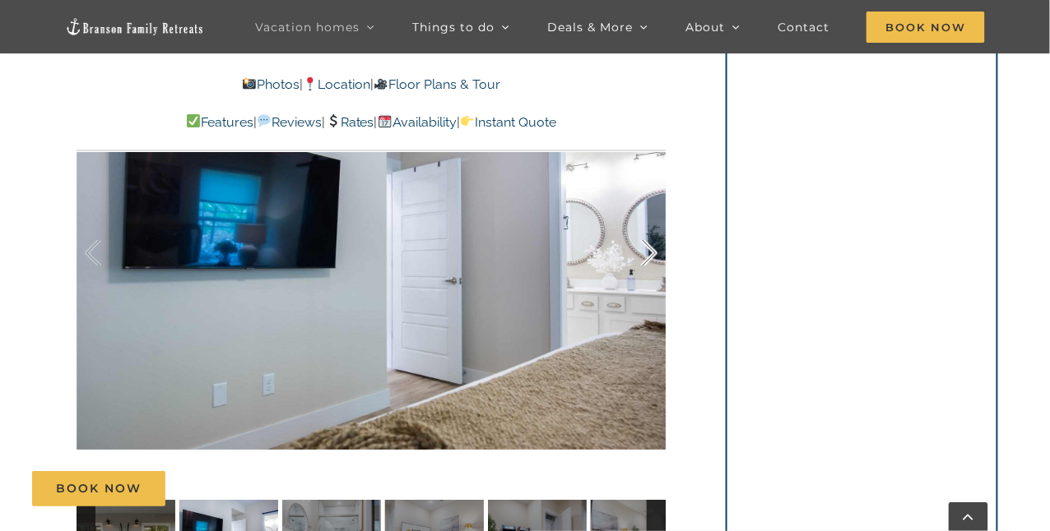
click at [644, 251] on div at bounding box center [631, 253] width 51 height 102
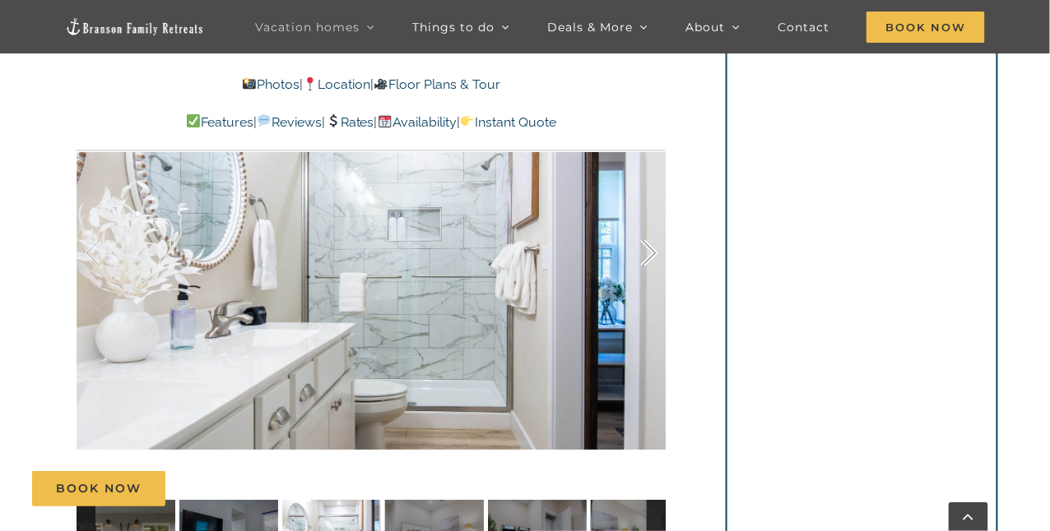
click at [644, 251] on div at bounding box center [631, 253] width 51 height 102
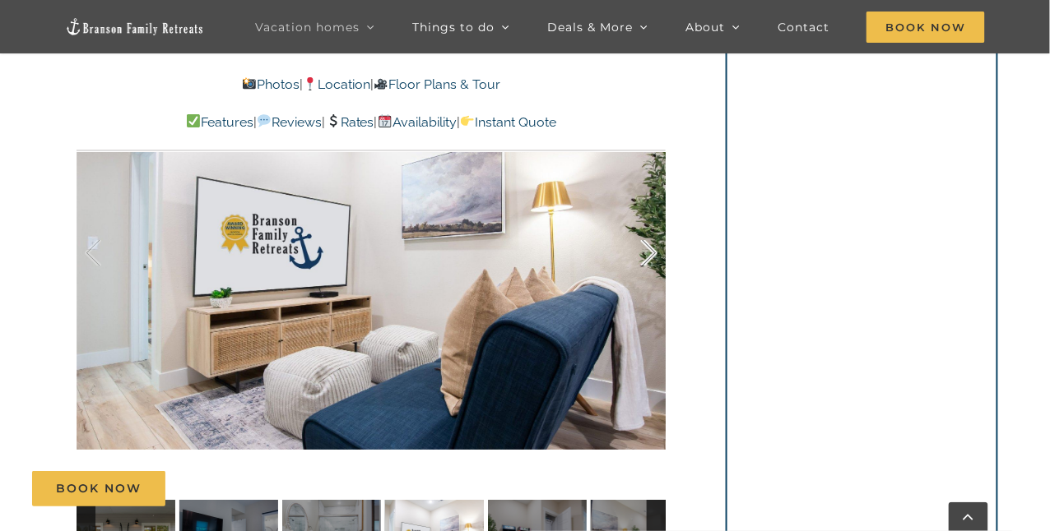
click at [644, 251] on div at bounding box center [631, 253] width 51 height 102
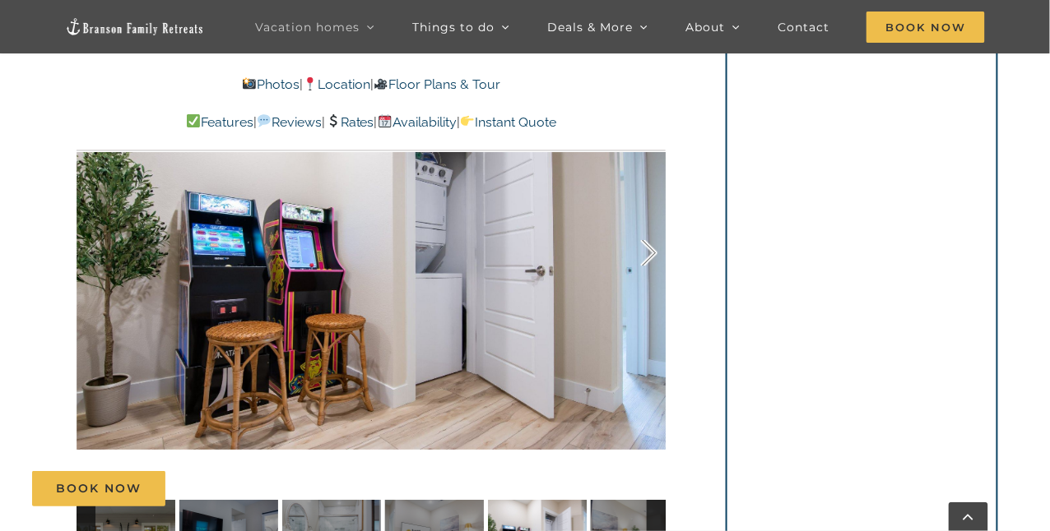
click at [644, 253] on div at bounding box center [631, 253] width 51 height 102
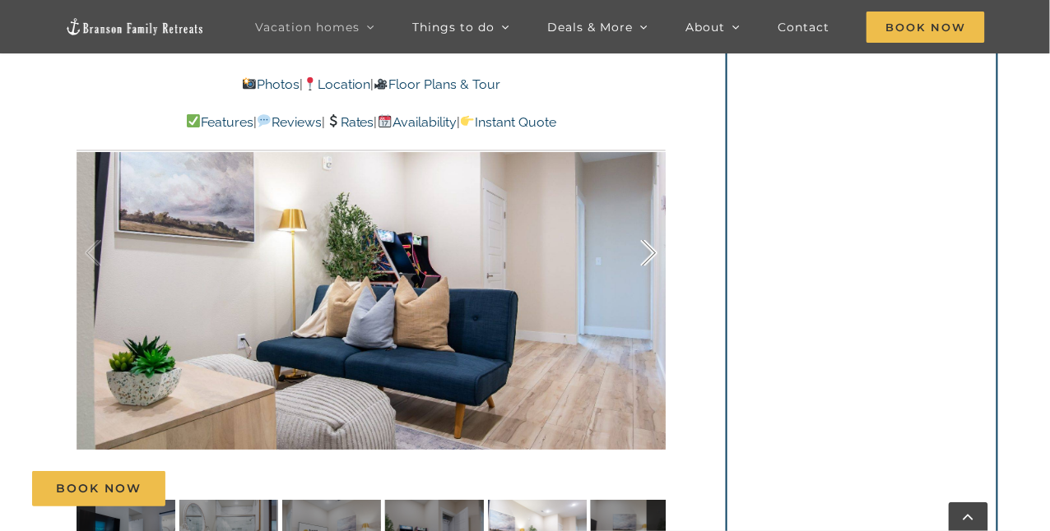
click at [644, 253] on div at bounding box center [631, 253] width 51 height 102
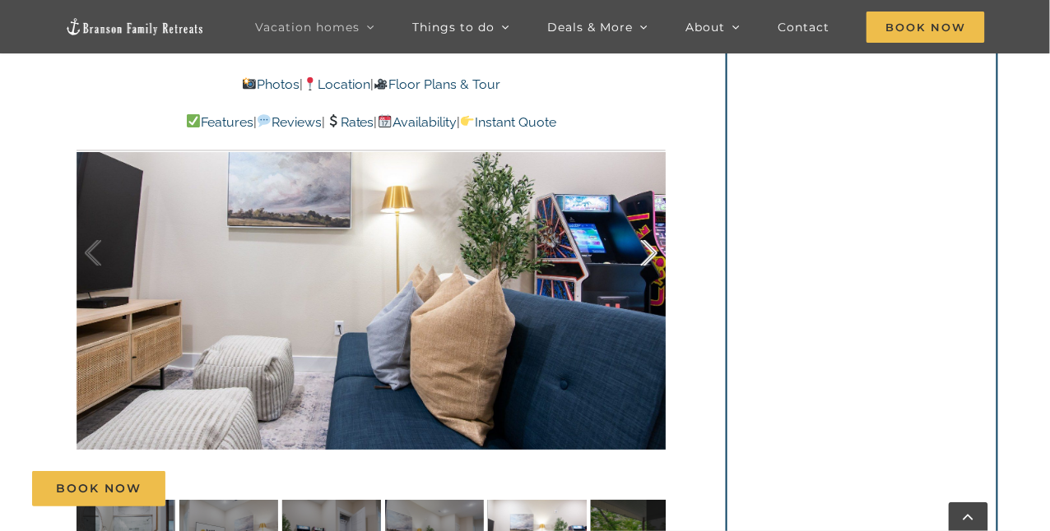
click at [644, 253] on div at bounding box center [631, 253] width 51 height 102
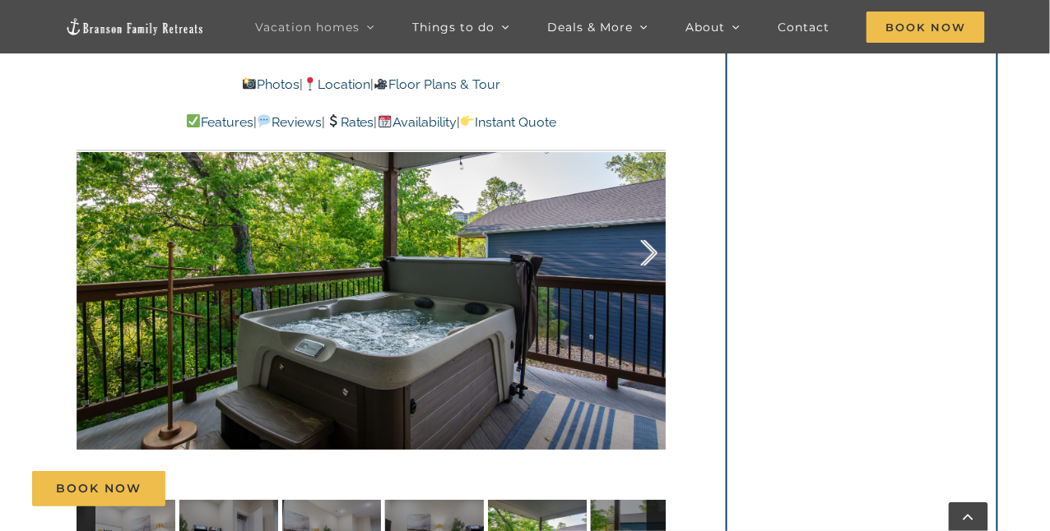
click at [645, 253] on div at bounding box center [631, 253] width 51 height 102
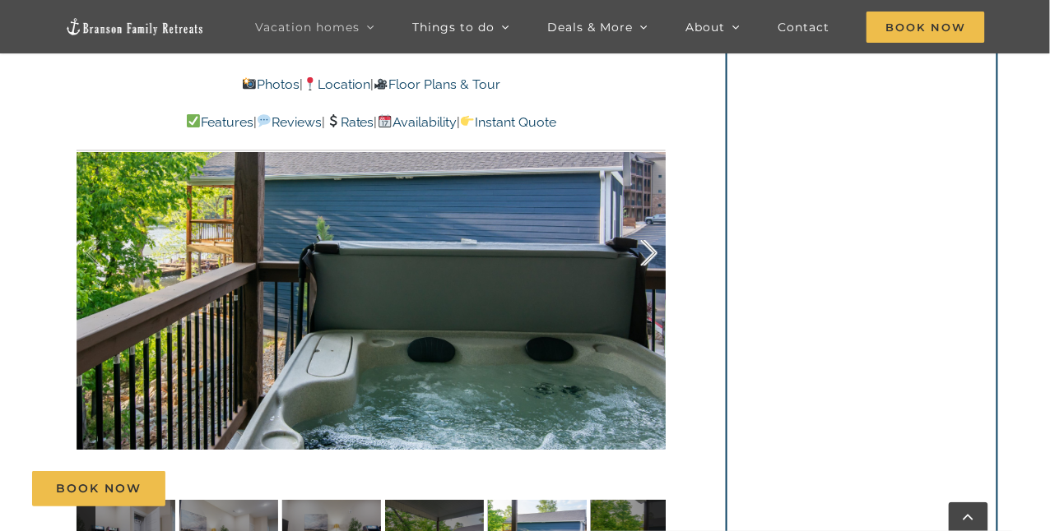
click at [645, 253] on div at bounding box center [631, 253] width 51 height 102
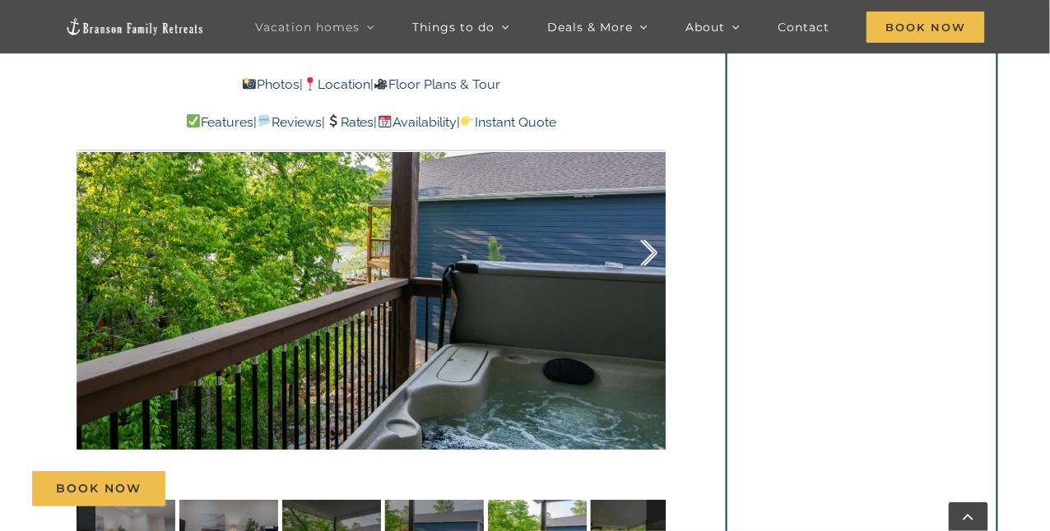
click at [645, 253] on div at bounding box center [631, 253] width 51 height 102
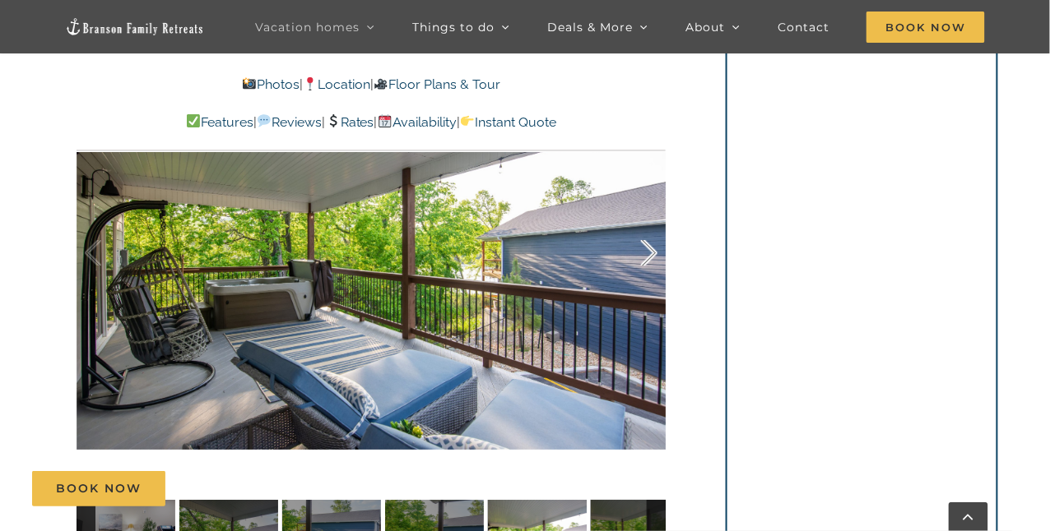
click at [646, 253] on div at bounding box center [631, 253] width 51 height 102
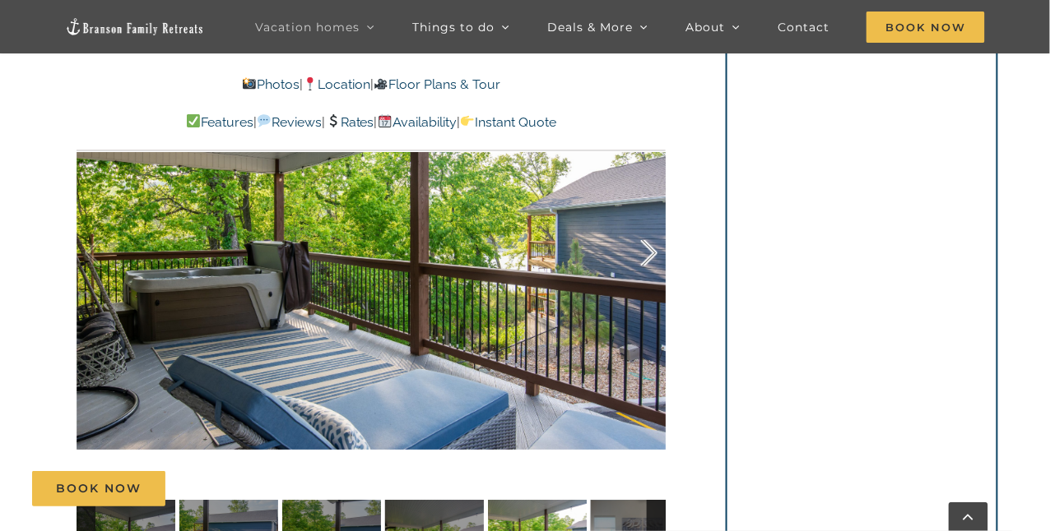
click at [646, 253] on div at bounding box center [631, 253] width 51 height 102
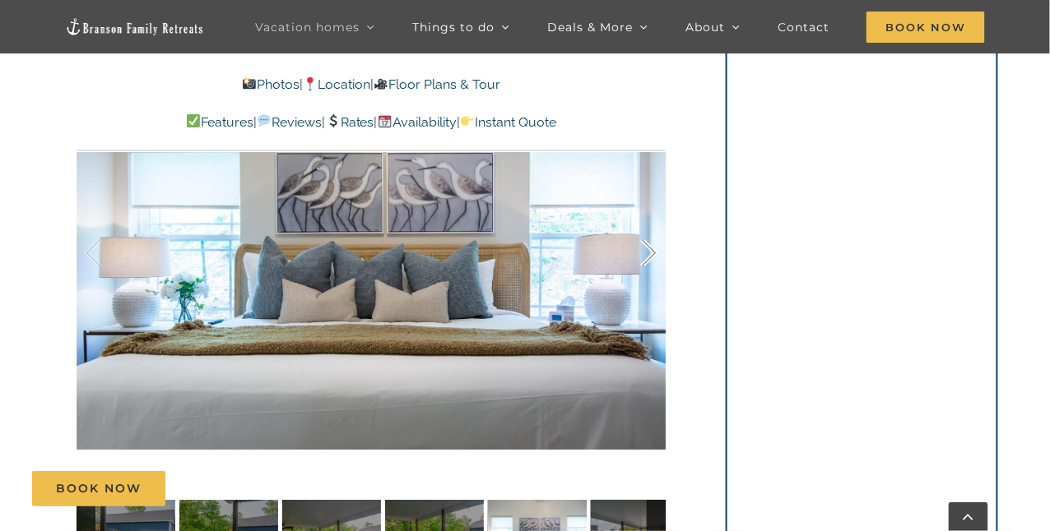
click at [646, 253] on div at bounding box center [631, 253] width 51 height 102
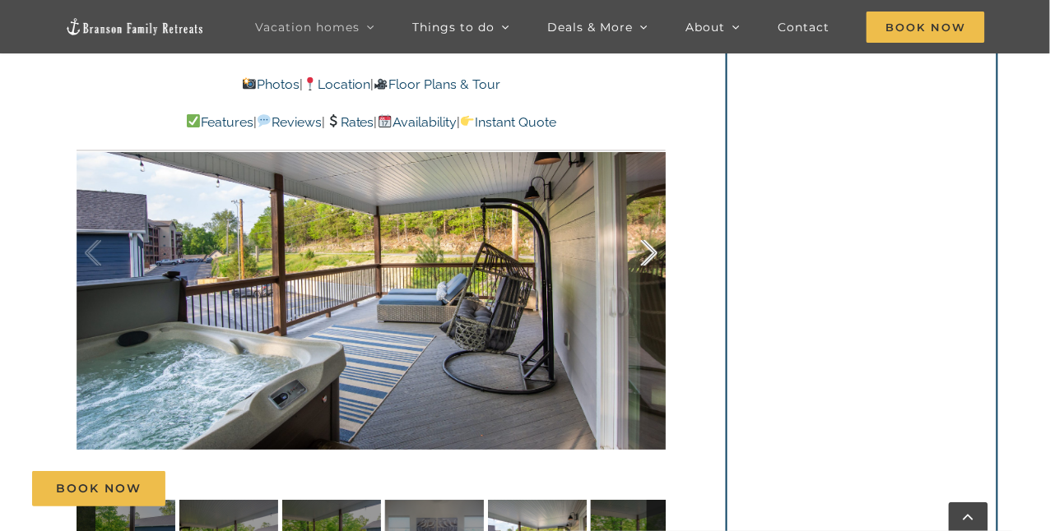
click at [646, 253] on div at bounding box center [631, 253] width 51 height 102
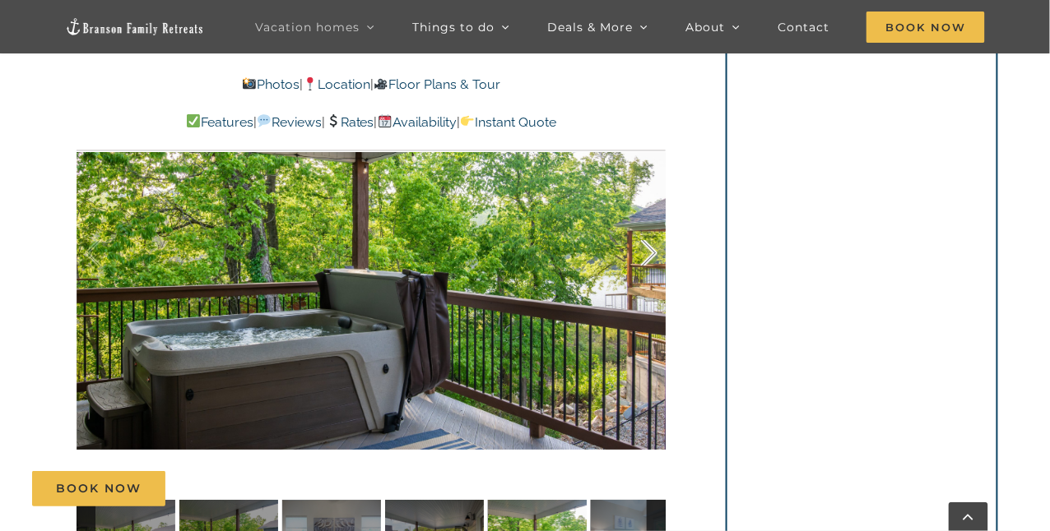
click at [646, 253] on div at bounding box center [631, 253] width 51 height 102
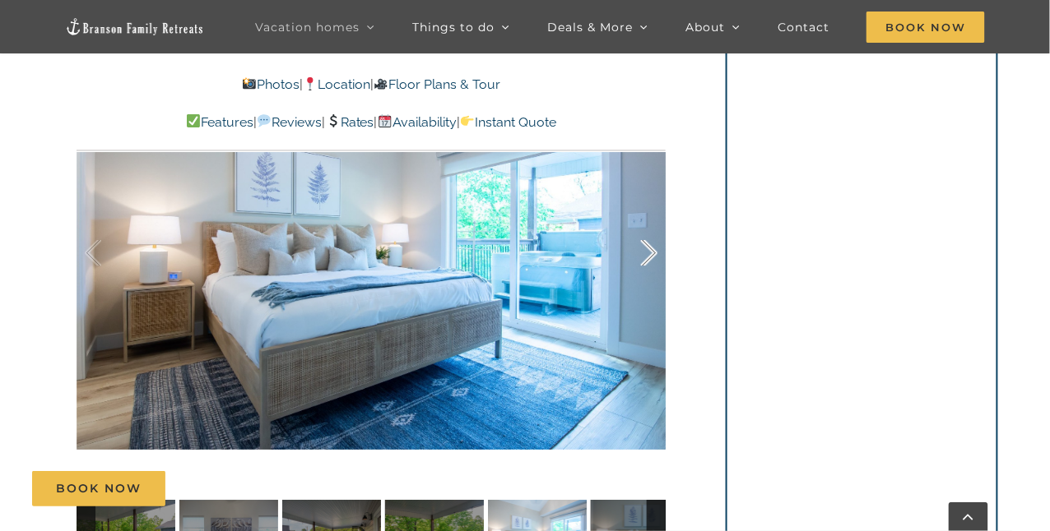
click at [646, 253] on div at bounding box center [631, 253] width 51 height 102
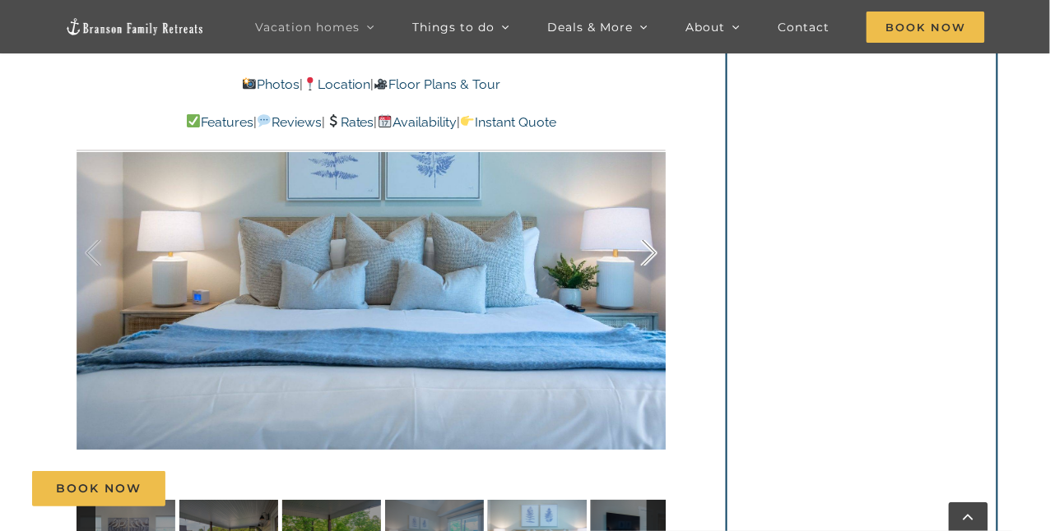
click at [646, 253] on div at bounding box center [631, 253] width 51 height 102
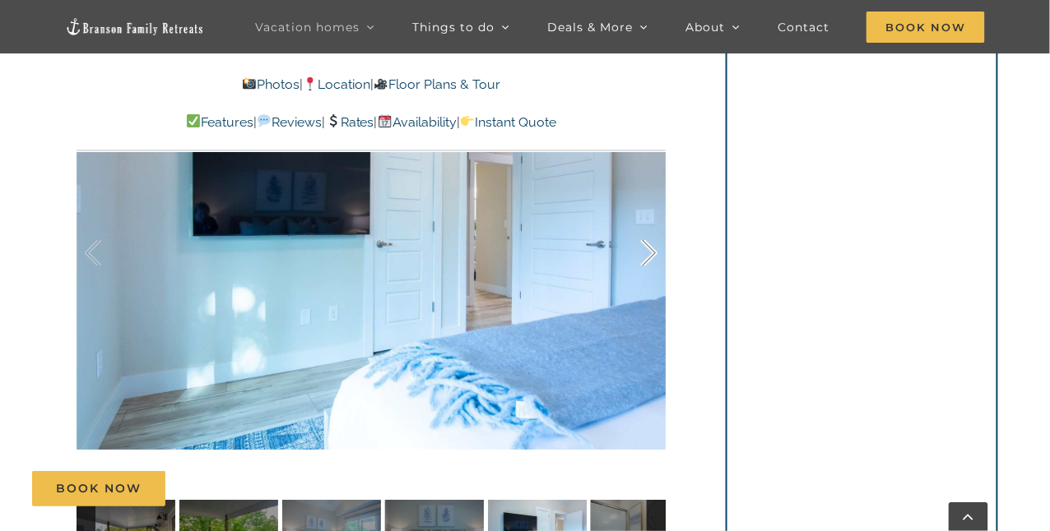
click at [646, 253] on div at bounding box center [631, 253] width 51 height 102
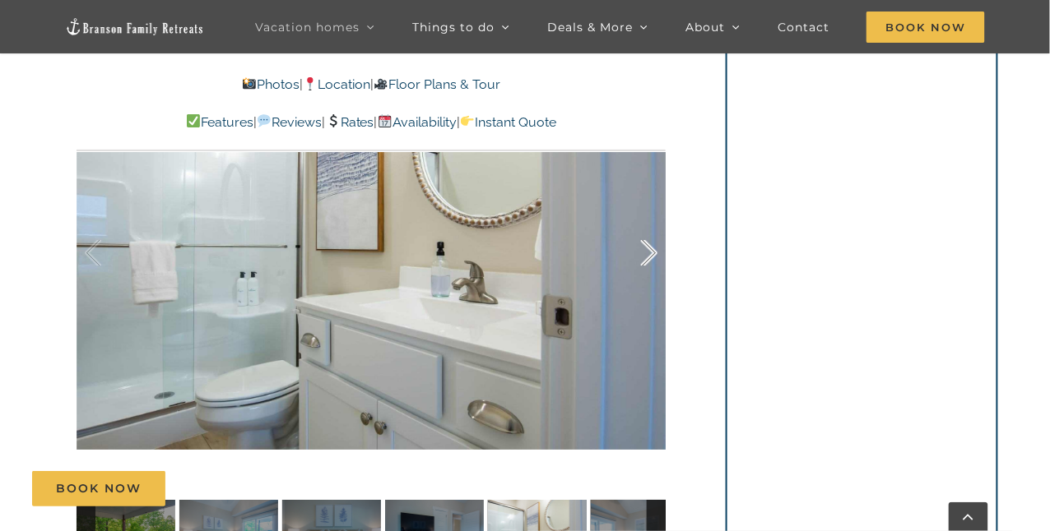
click at [646, 253] on div at bounding box center [631, 253] width 51 height 102
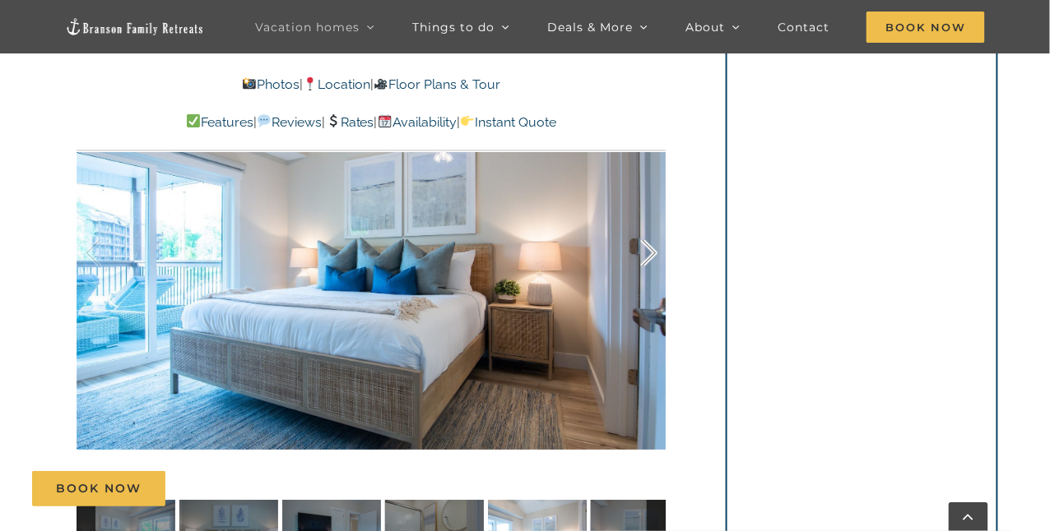
click at [646, 253] on div at bounding box center [631, 253] width 51 height 102
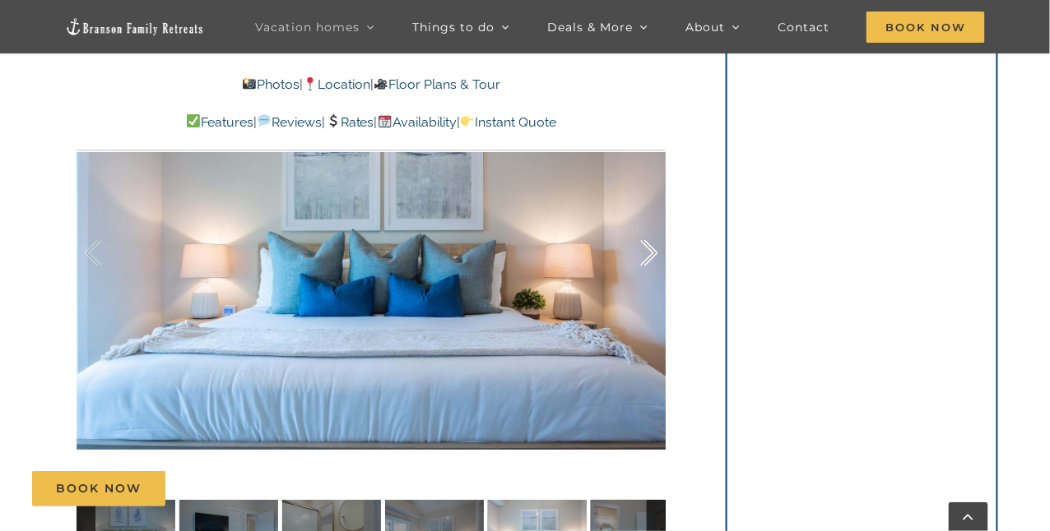
click at [646, 253] on div at bounding box center [631, 253] width 51 height 102
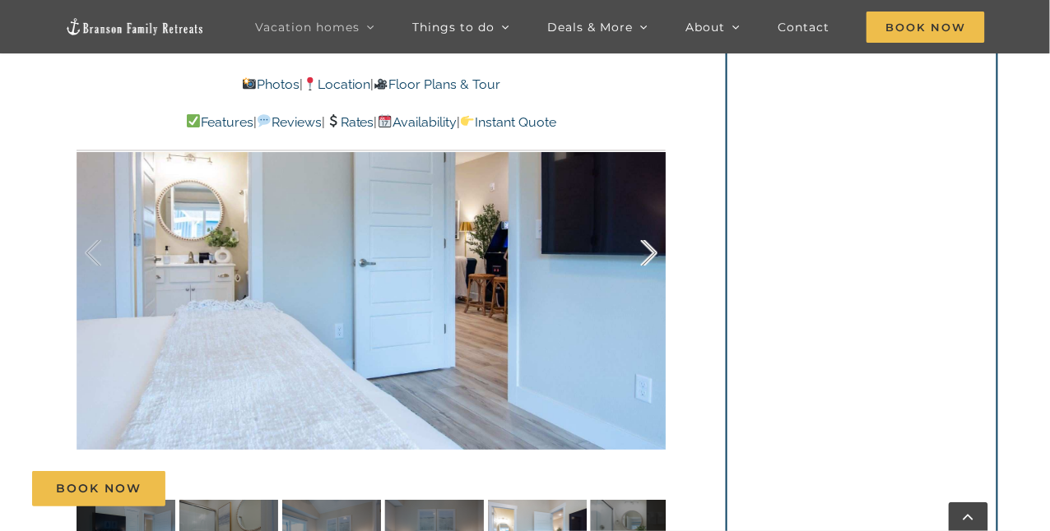
click at [646, 253] on div at bounding box center [631, 253] width 51 height 102
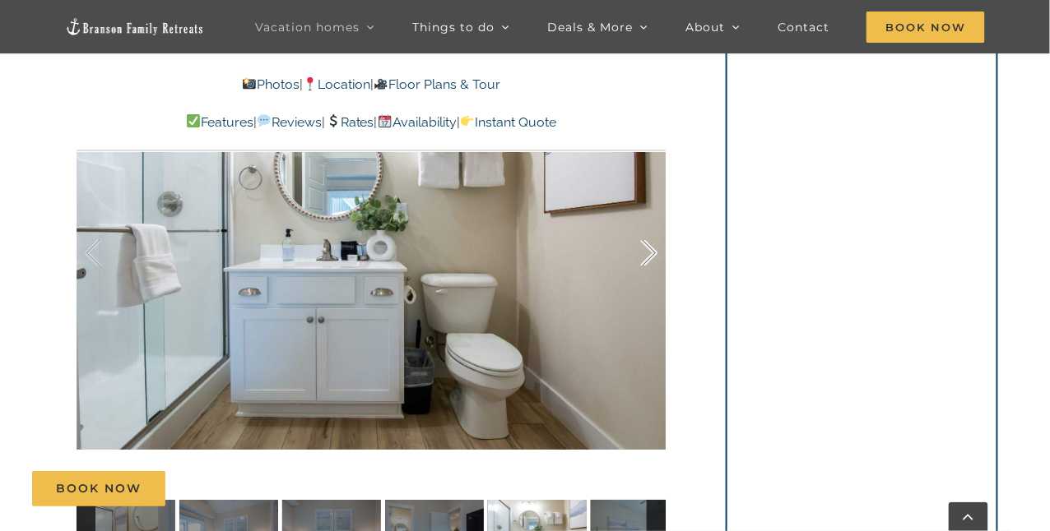
click at [646, 257] on div at bounding box center [631, 253] width 51 height 102
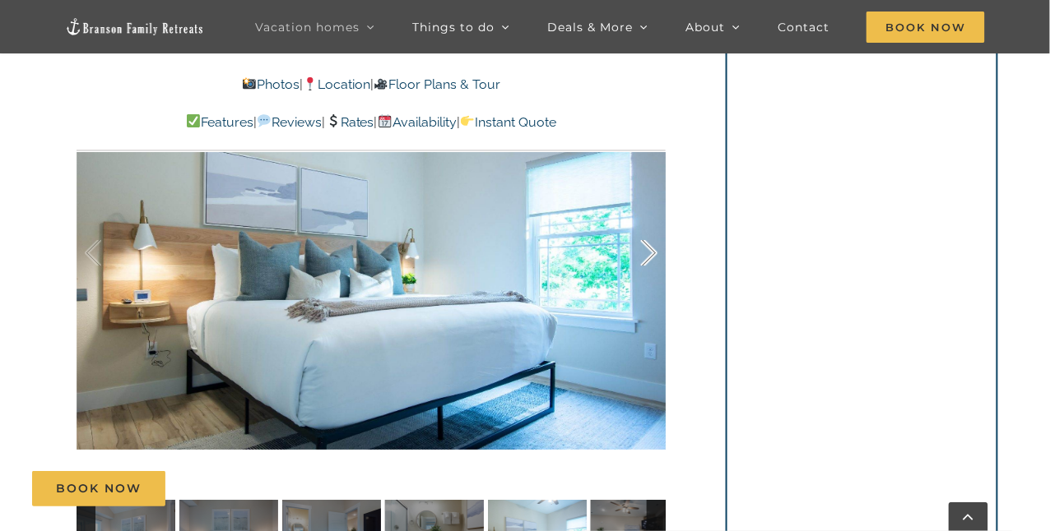
click at [647, 257] on div at bounding box center [631, 253] width 51 height 102
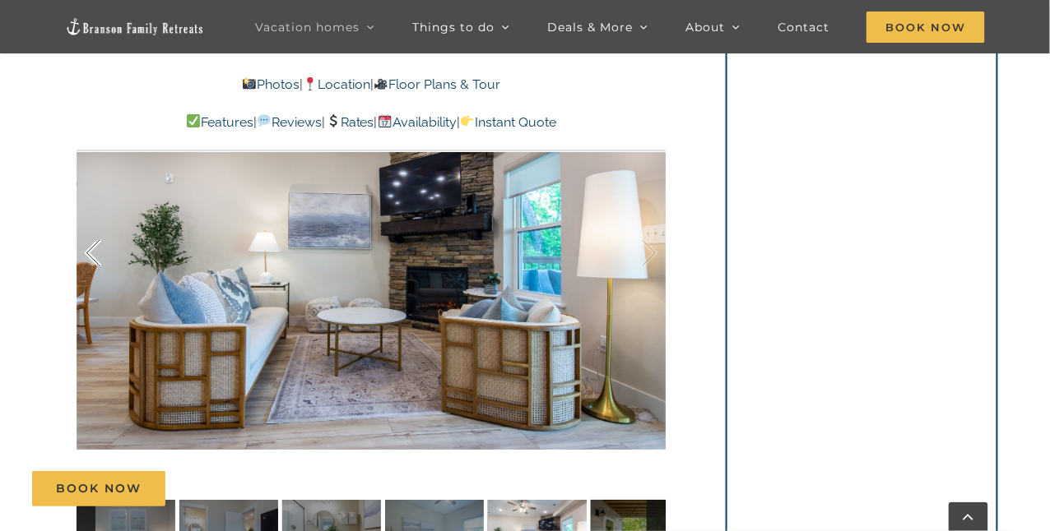
click at [87, 253] on div at bounding box center [110, 253] width 51 height 102
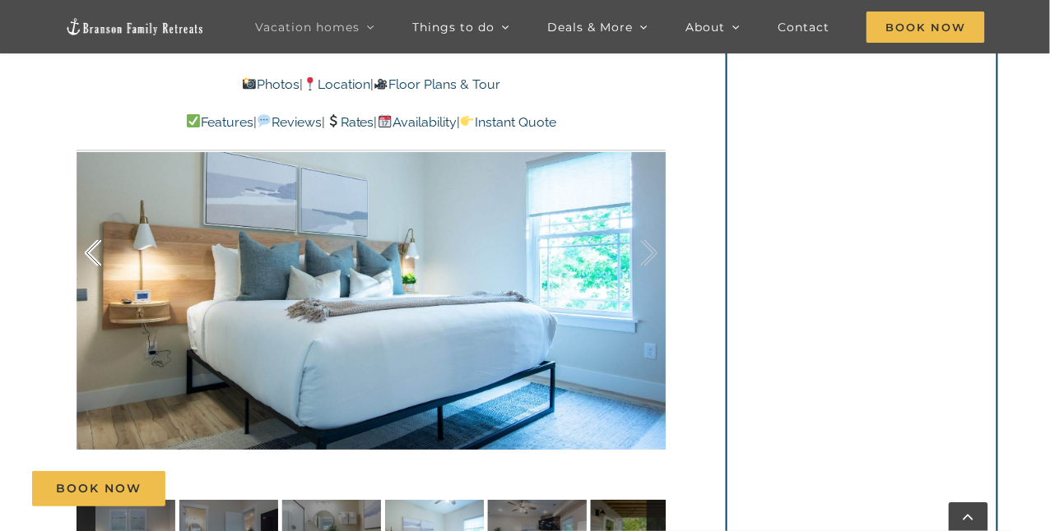
click at [89, 257] on div at bounding box center [110, 253] width 51 height 102
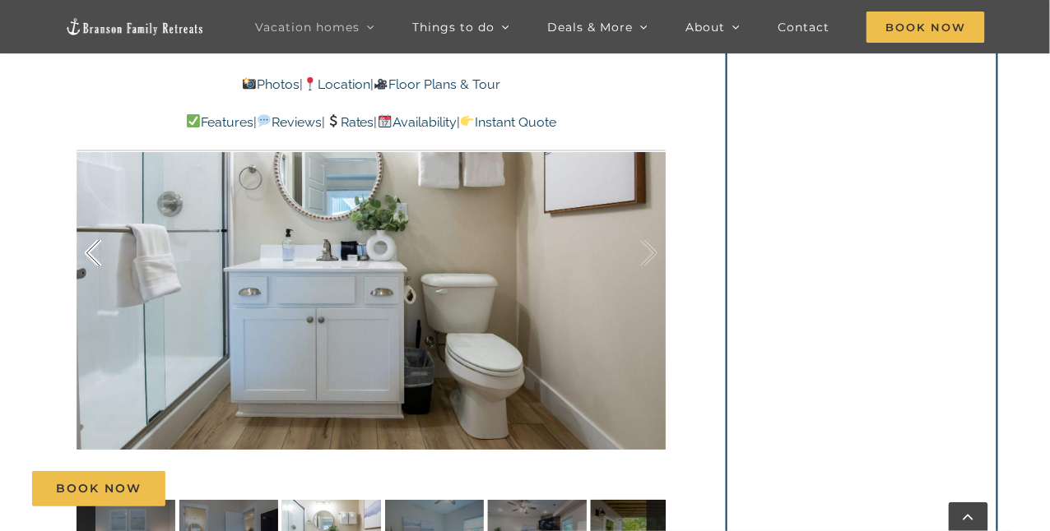
click at [89, 257] on div at bounding box center [110, 253] width 51 height 102
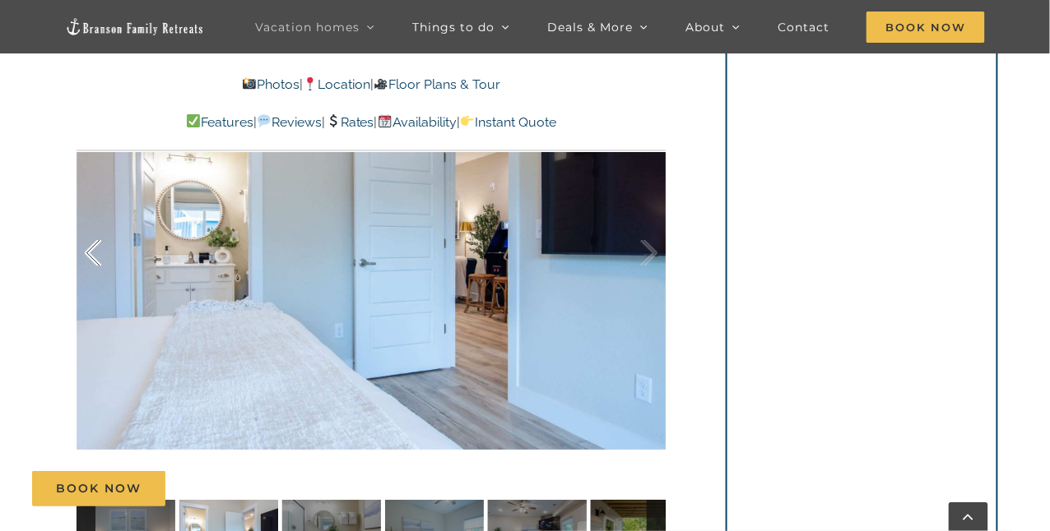
click at [89, 257] on div at bounding box center [110, 253] width 51 height 102
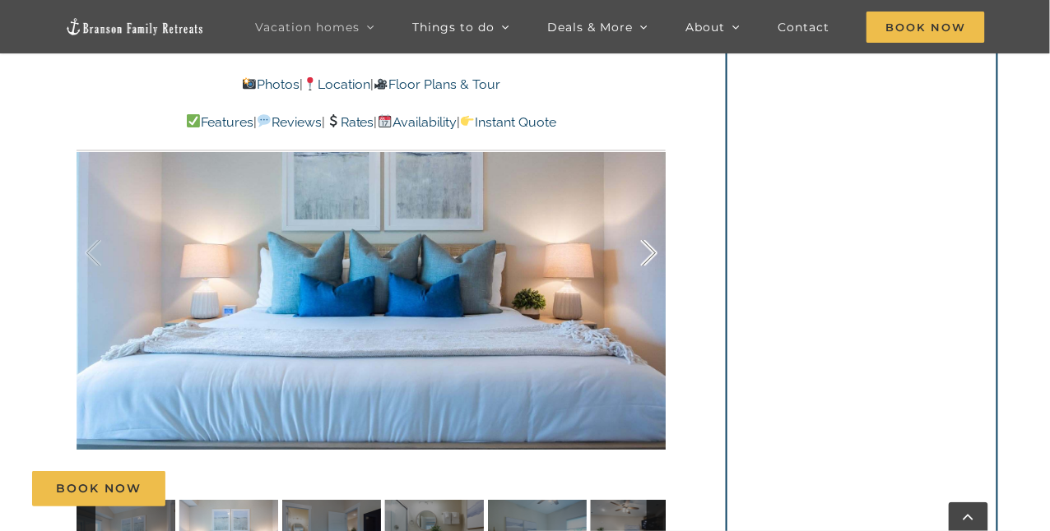
click at [643, 254] on div at bounding box center [631, 253] width 51 height 102
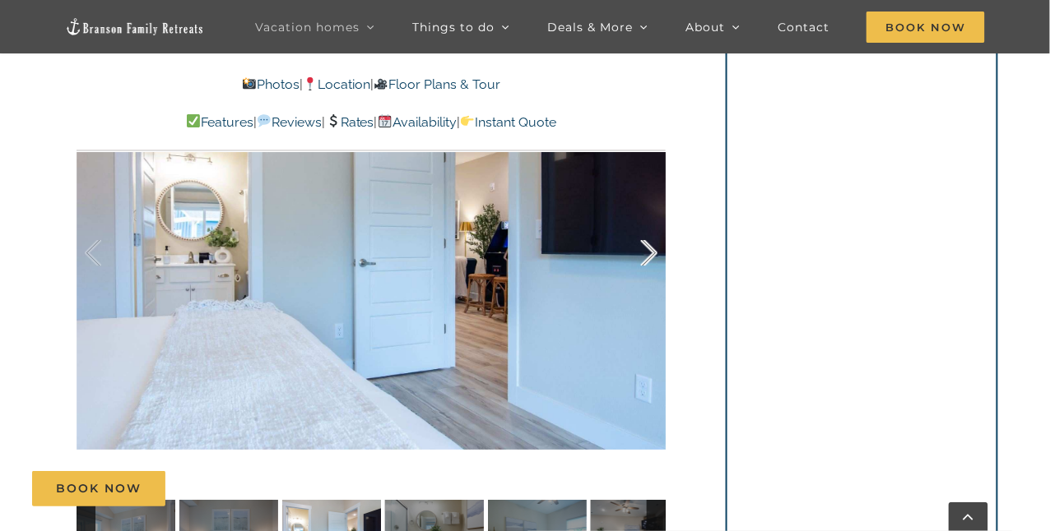
click at [644, 253] on div at bounding box center [631, 253] width 51 height 102
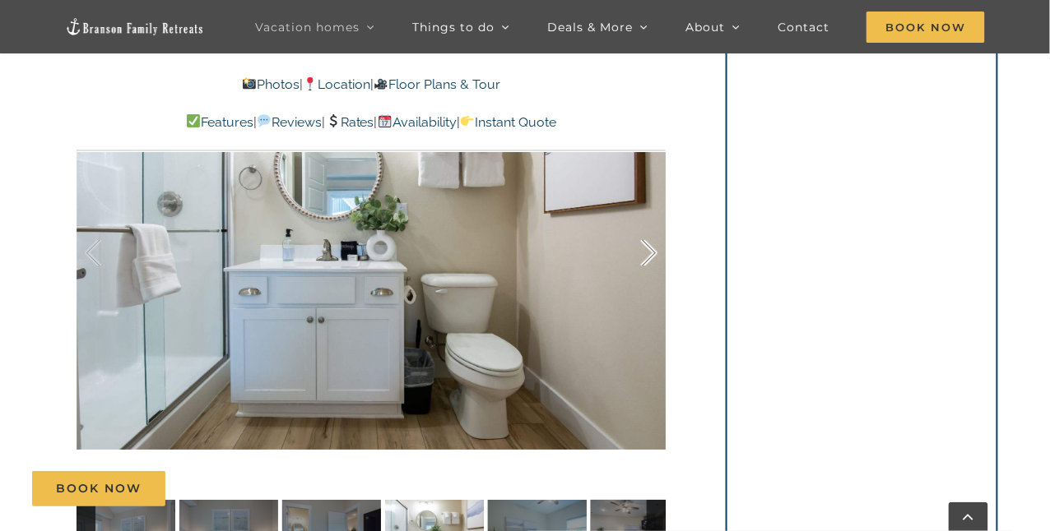
click at [644, 253] on div at bounding box center [631, 253] width 51 height 102
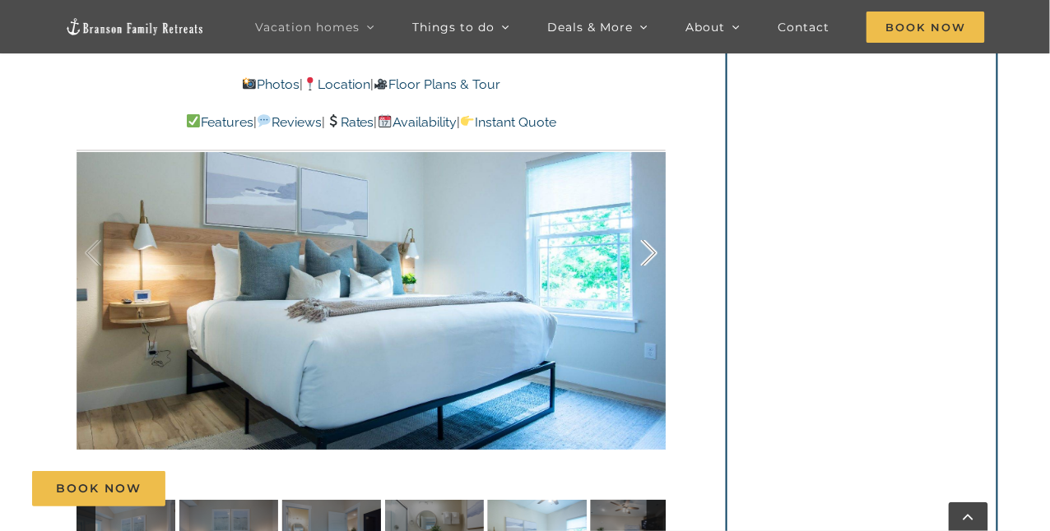
click at [644, 253] on div at bounding box center [631, 253] width 51 height 102
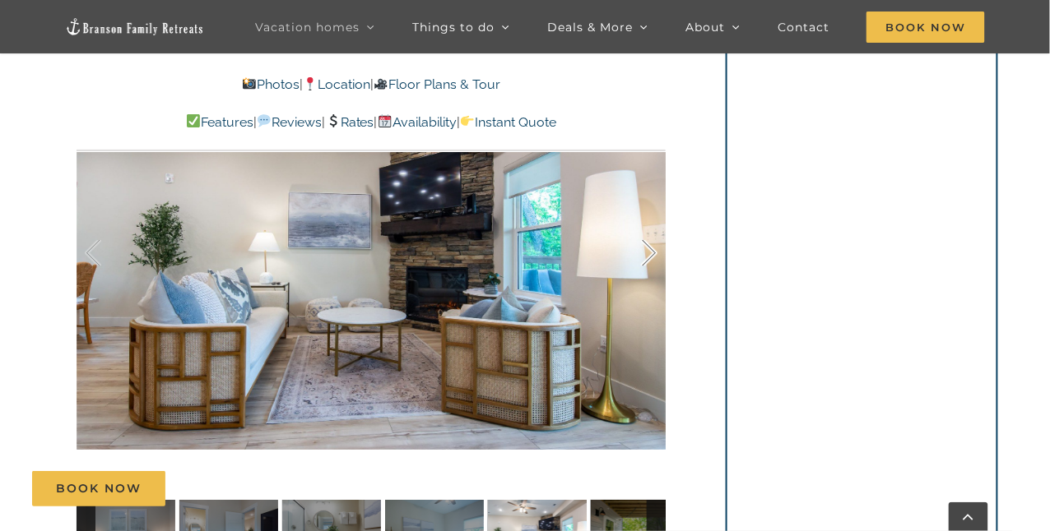
click at [644, 253] on div at bounding box center [631, 253] width 51 height 102
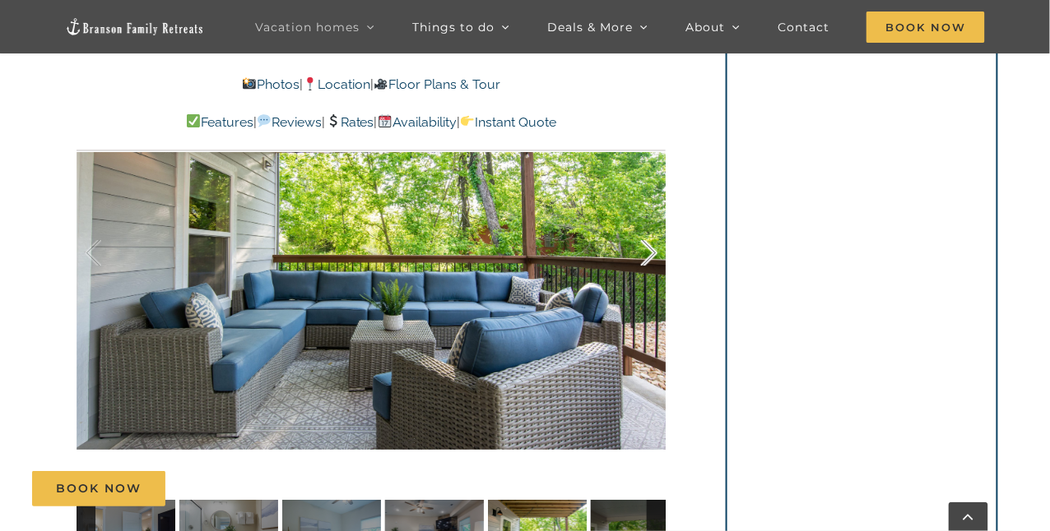
click at [644, 253] on div at bounding box center [631, 253] width 51 height 102
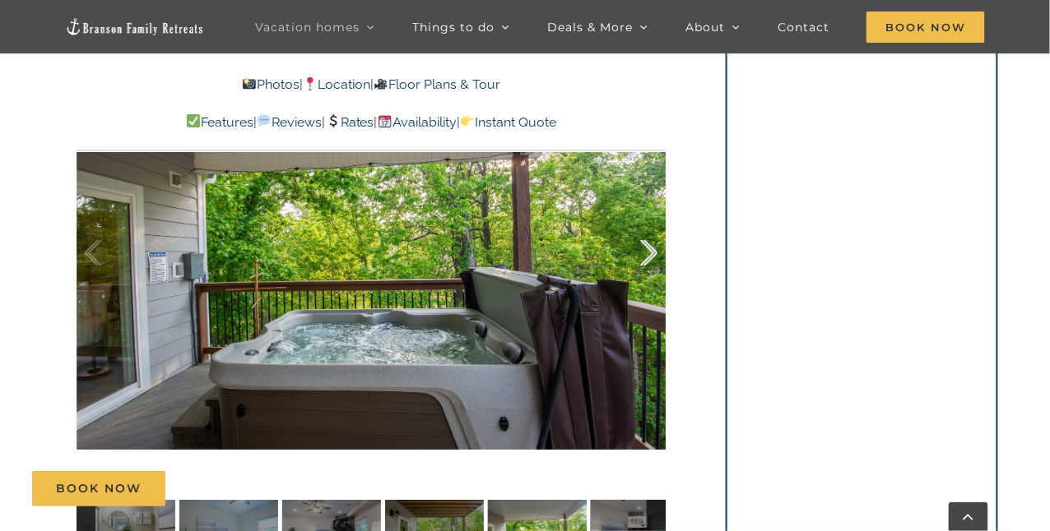
click at [644, 253] on div at bounding box center [631, 253] width 51 height 102
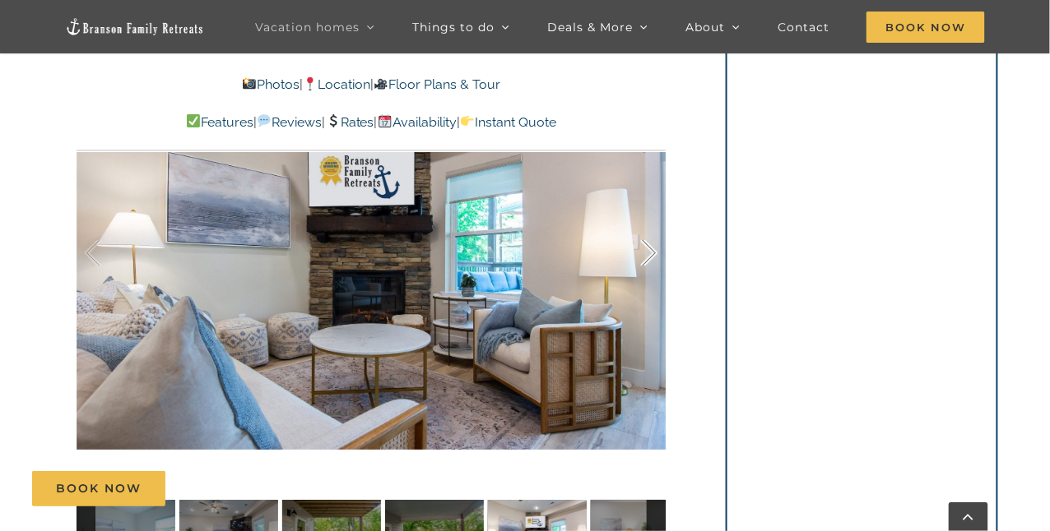
click at [644, 253] on div at bounding box center [631, 253] width 51 height 102
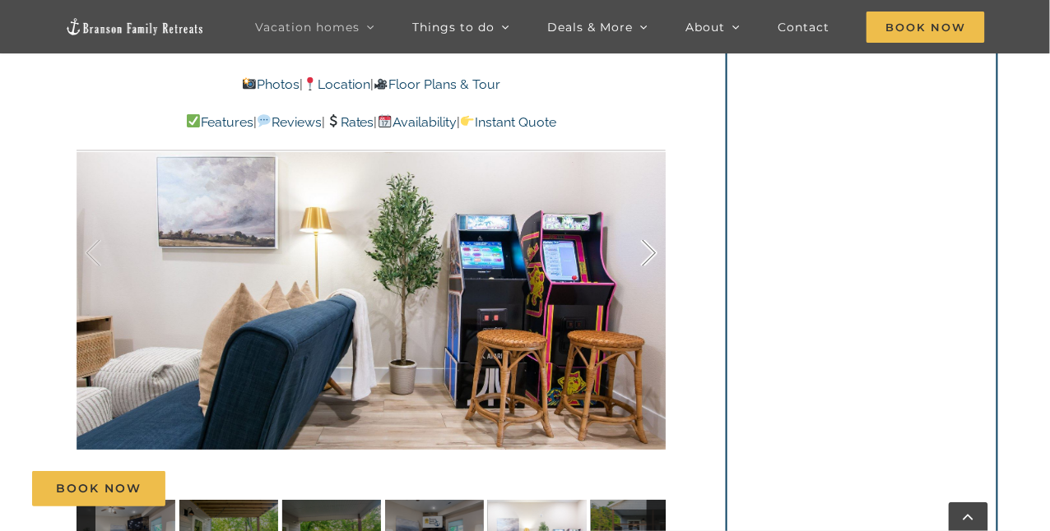
click at [644, 253] on div at bounding box center [631, 253] width 51 height 102
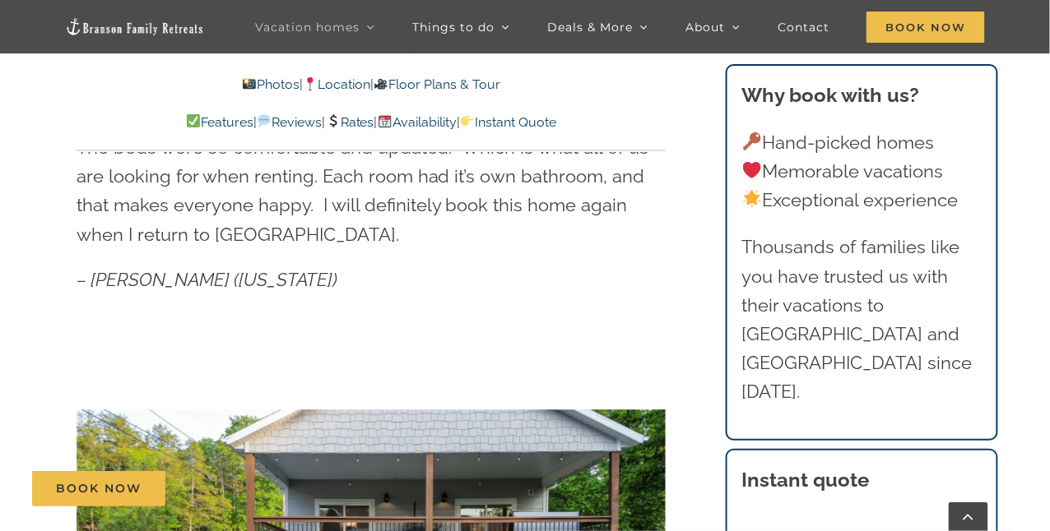
scroll to position [904, 0]
